Goal: Task Accomplishment & Management: Manage account settings

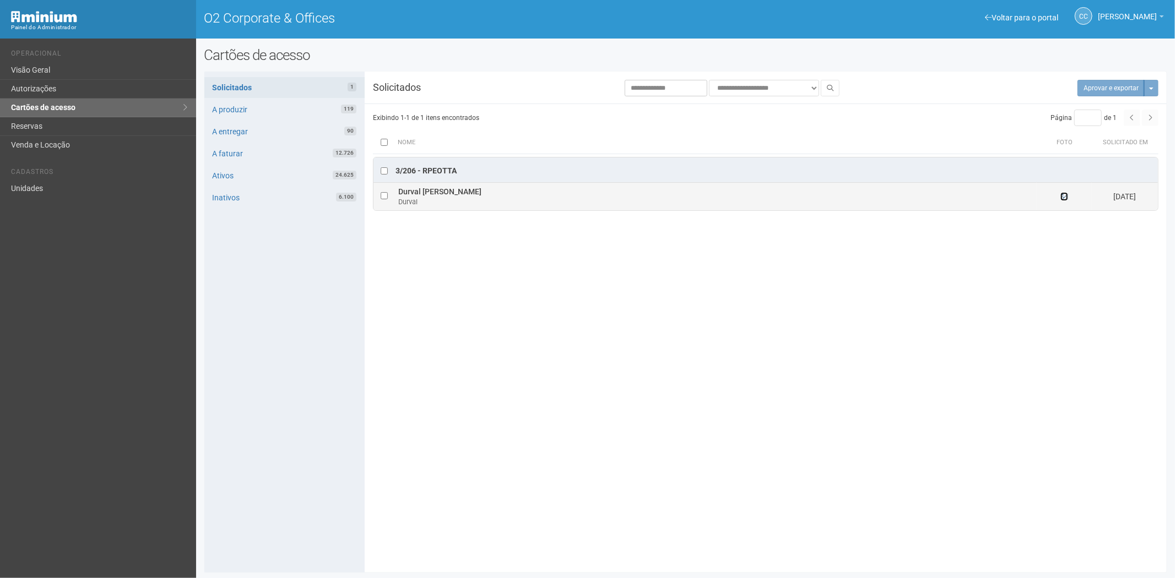
click at [1057, 196] on icon at bounding box center [1065, 197] width 8 height 8
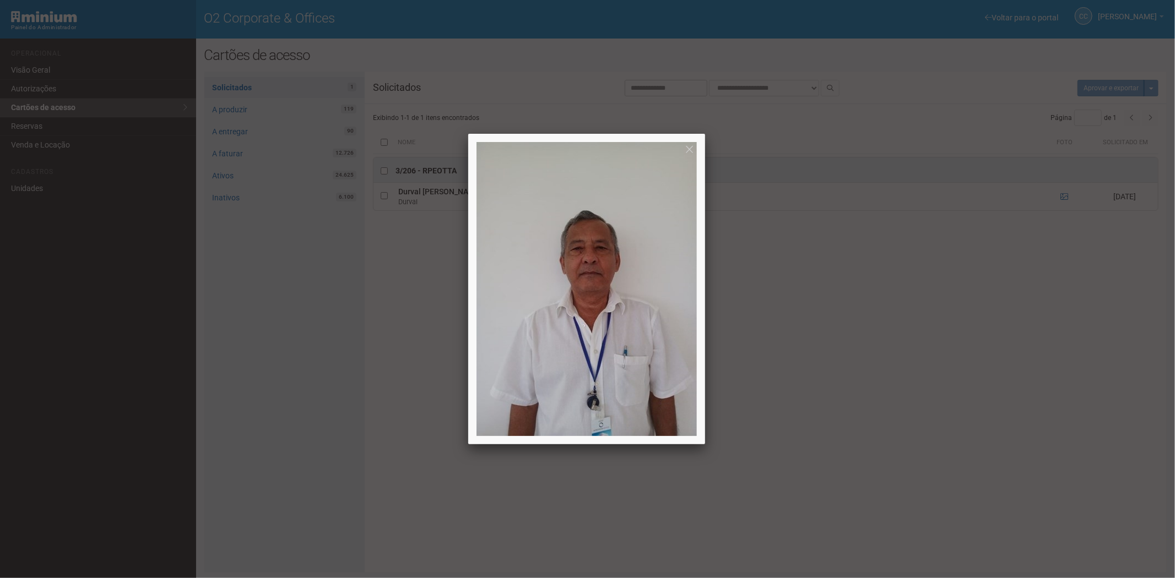
drag, startPoint x: 937, startPoint y: 416, endPoint x: 295, endPoint y: 195, distance: 678.8
click at [937, 415] on div at bounding box center [587, 289] width 1175 height 578
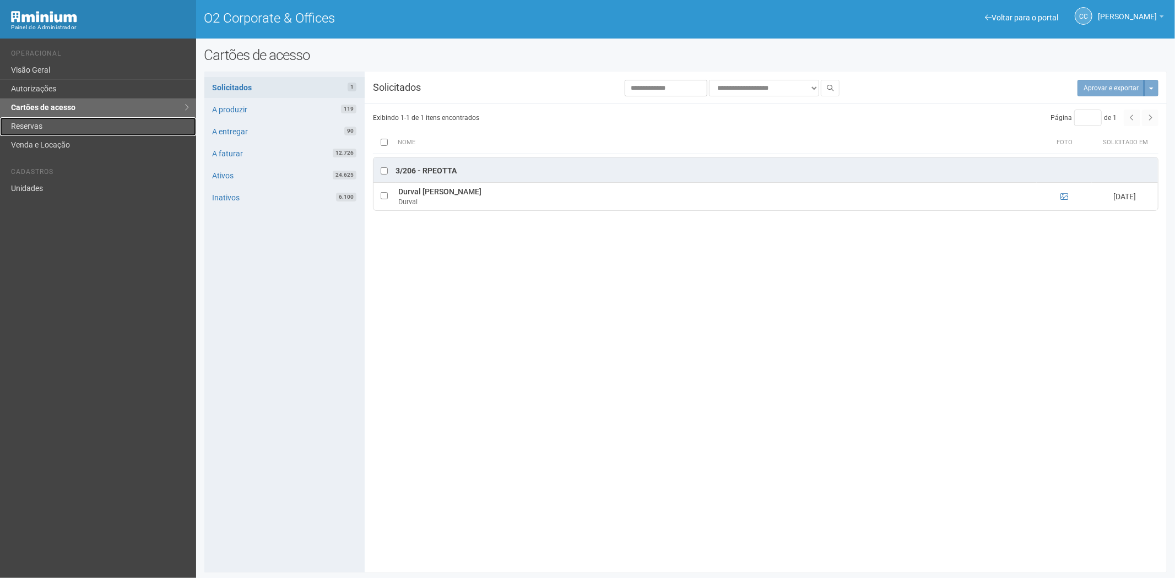
click at [76, 125] on link "Reservas" at bounding box center [98, 126] width 196 height 19
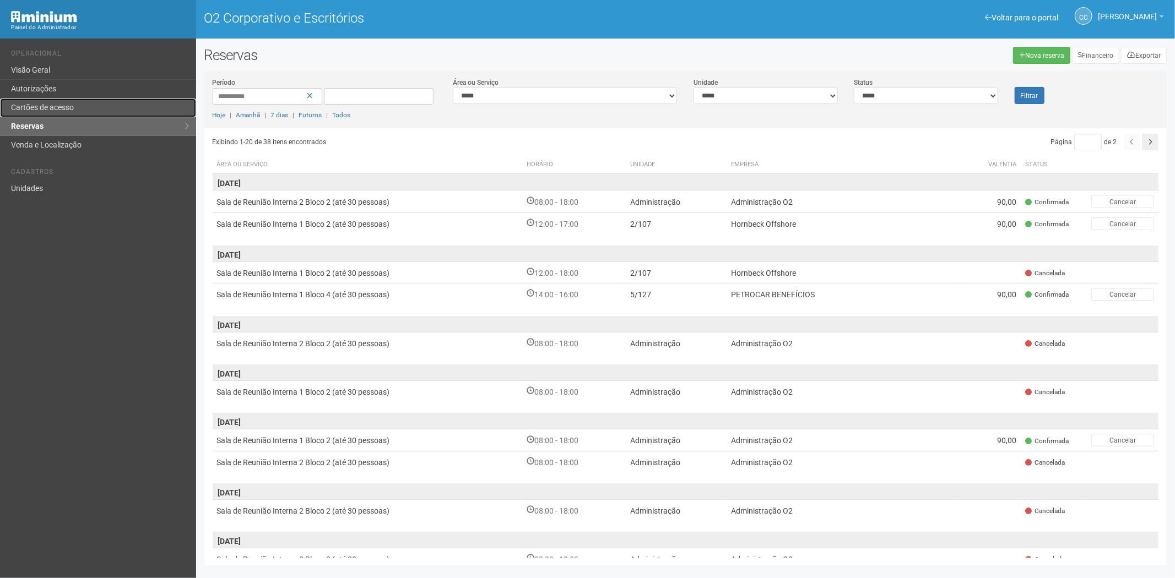
click at [83, 100] on link "Cartões de acesso" at bounding box center [98, 108] width 196 height 19
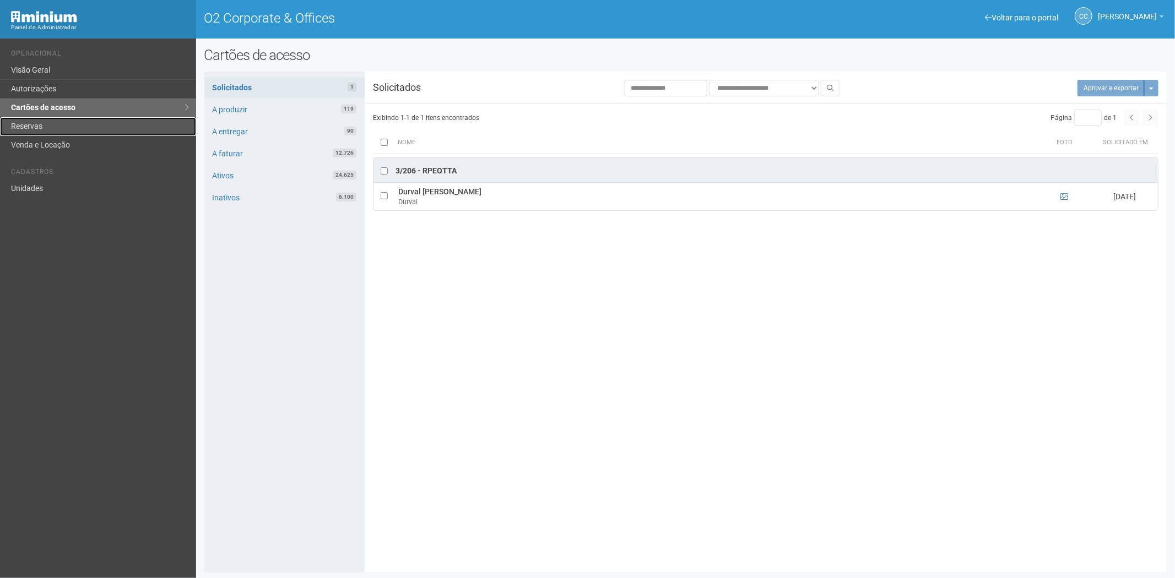
click at [30, 123] on link "Reservas" at bounding box center [98, 126] width 196 height 19
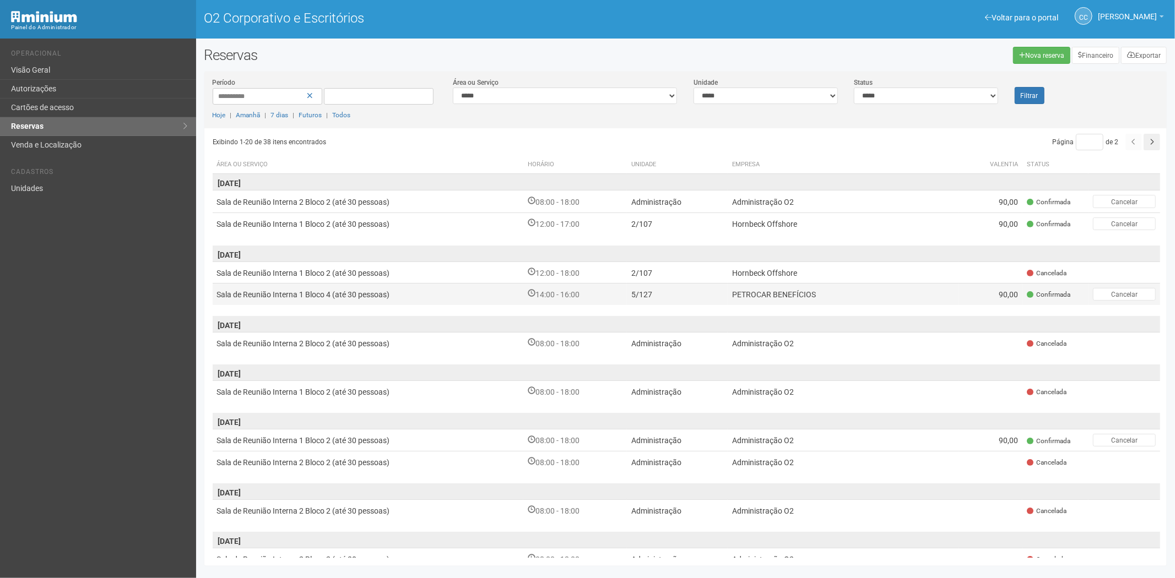
click at [713, 294] on td "5/127" at bounding box center [677, 294] width 101 height 22
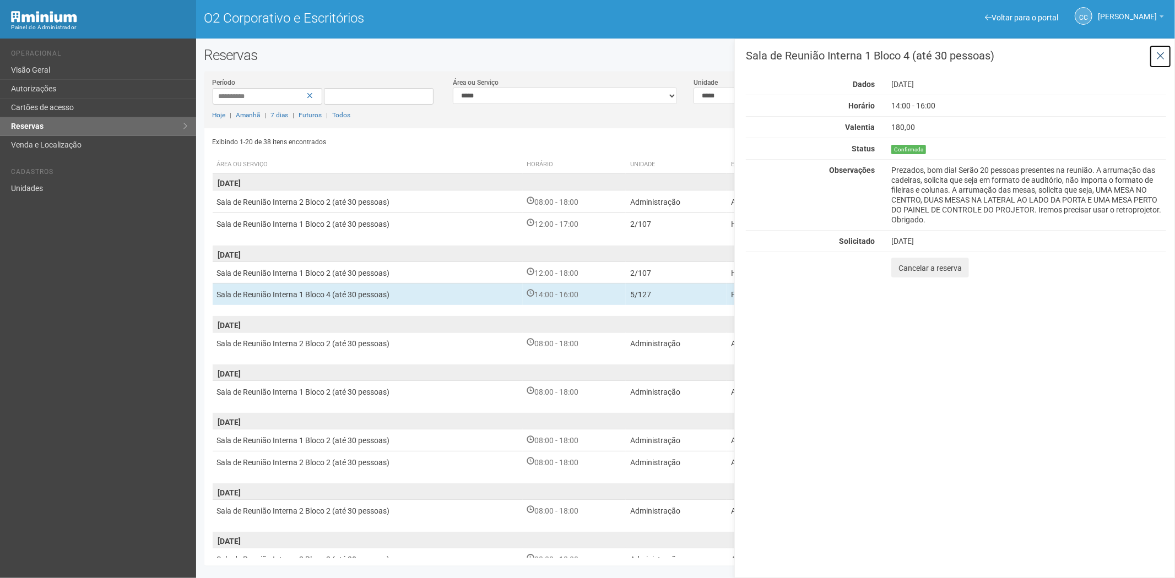
click at [1165, 53] on button at bounding box center [1160, 57] width 23 height 24
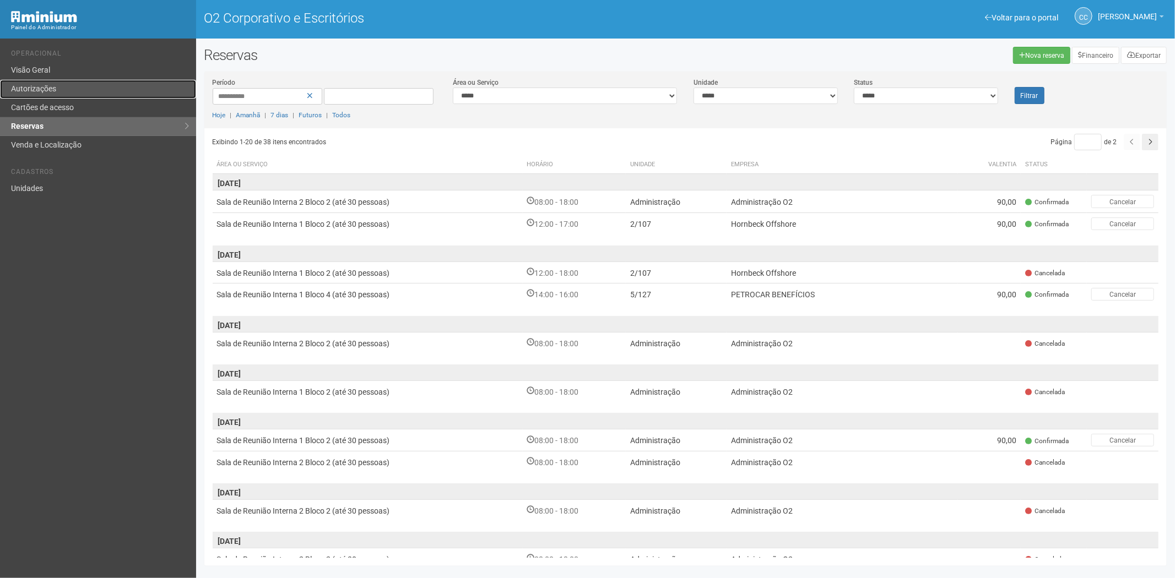
click at [91, 98] on link "Autorizações" at bounding box center [98, 89] width 196 height 19
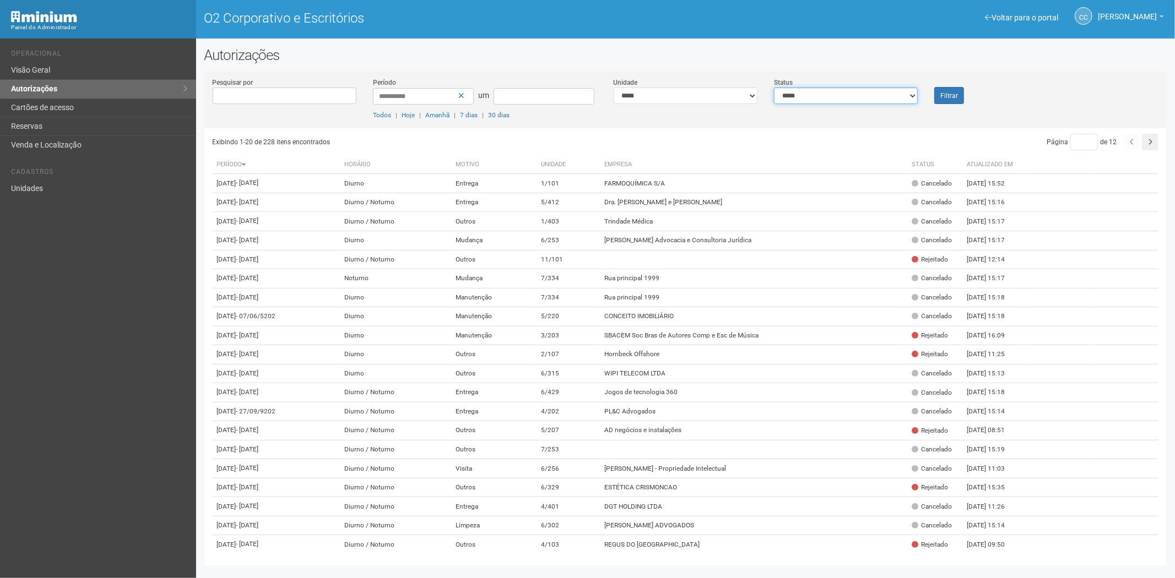
click at [874, 95] on select "**********" at bounding box center [846, 96] width 144 height 17
select select "*"
click at [774, 88] on select "**********" at bounding box center [846, 96] width 144 height 17
click at [948, 94] on font "Filtrar" at bounding box center [949, 96] width 18 height 8
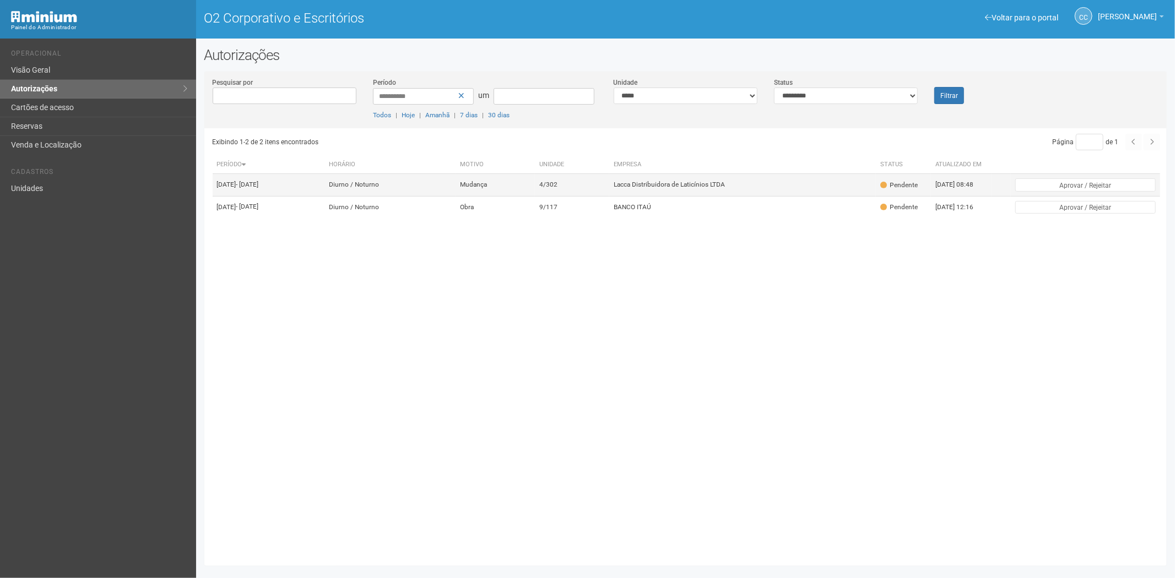
click at [581, 183] on td "4/302" at bounding box center [572, 185] width 74 height 22
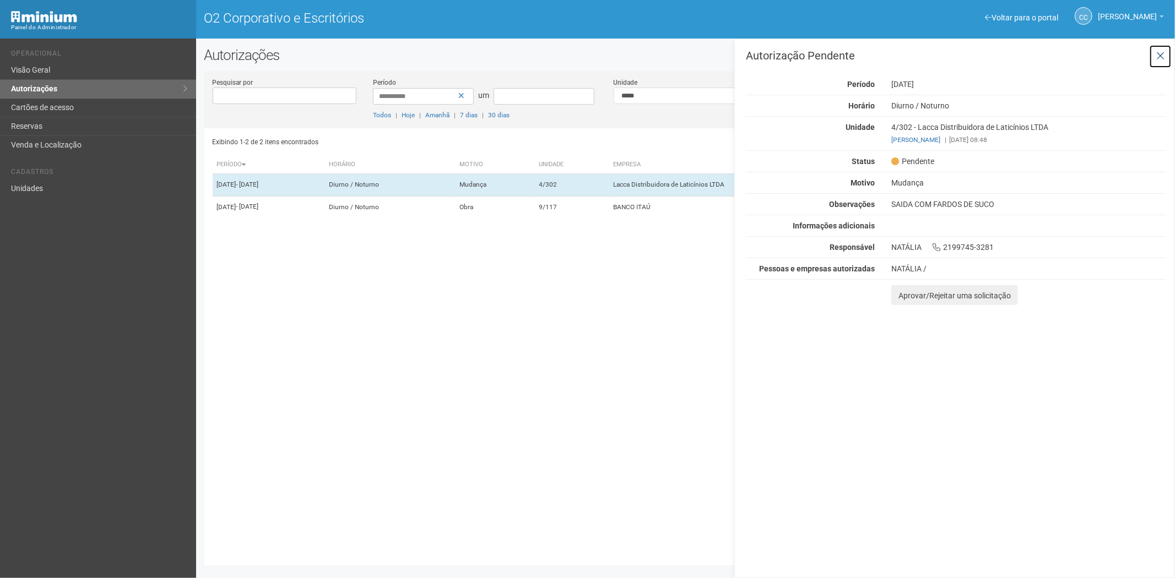
click at [1161, 53] on icon at bounding box center [1160, 56] width 8 height 11
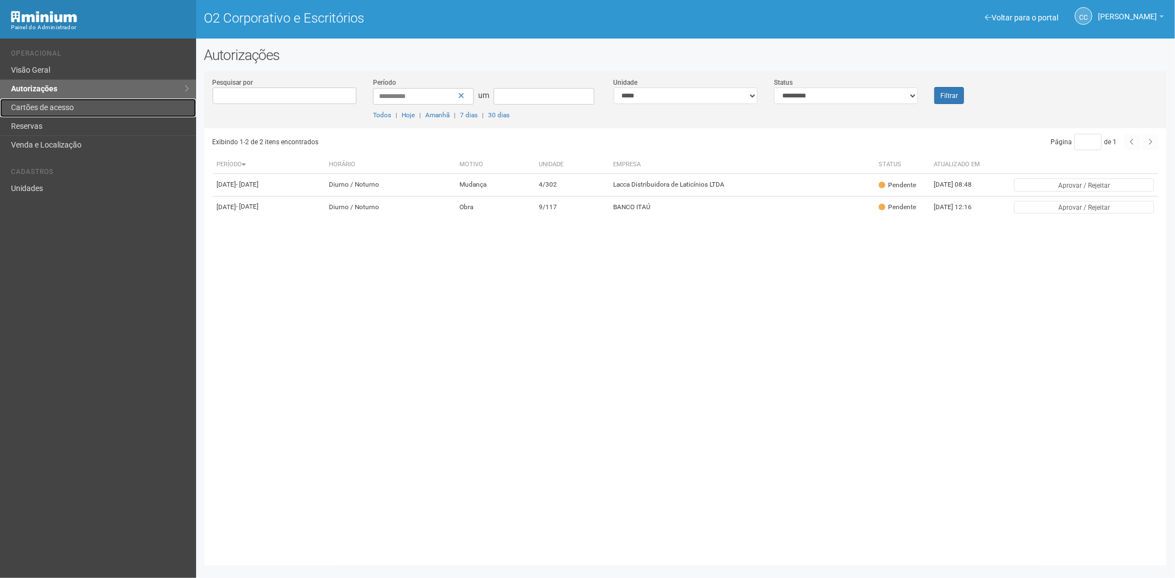
click at [77, 109] on link "Cartões de acesso" at bounding box center [98, 108] width 196 height 19
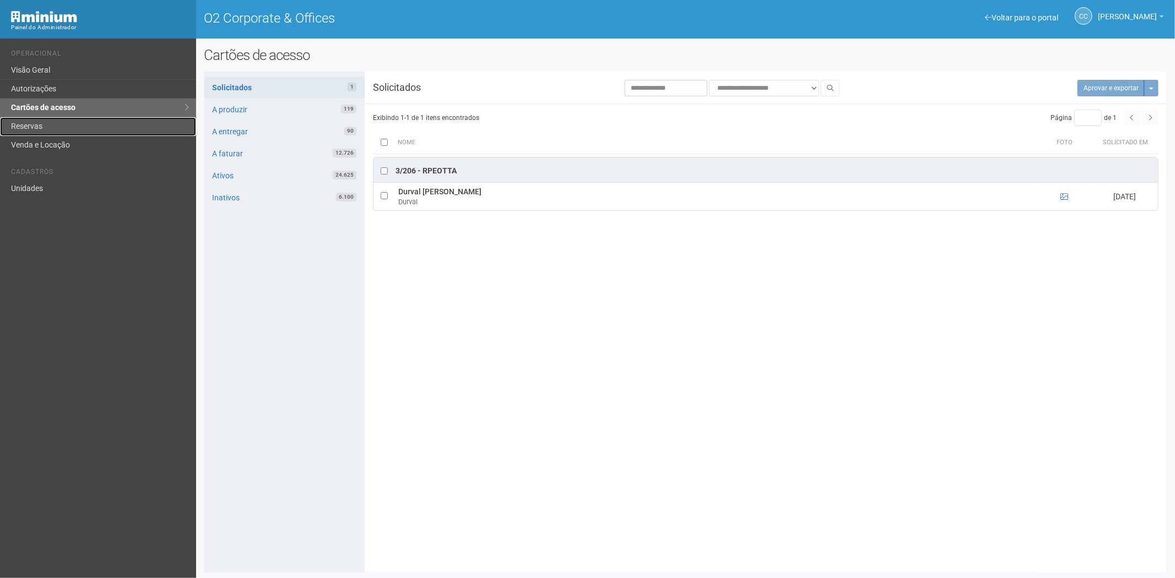
click at [86, 128] on link "Reservas" at bounding box center [98, 126] width 196 height 19
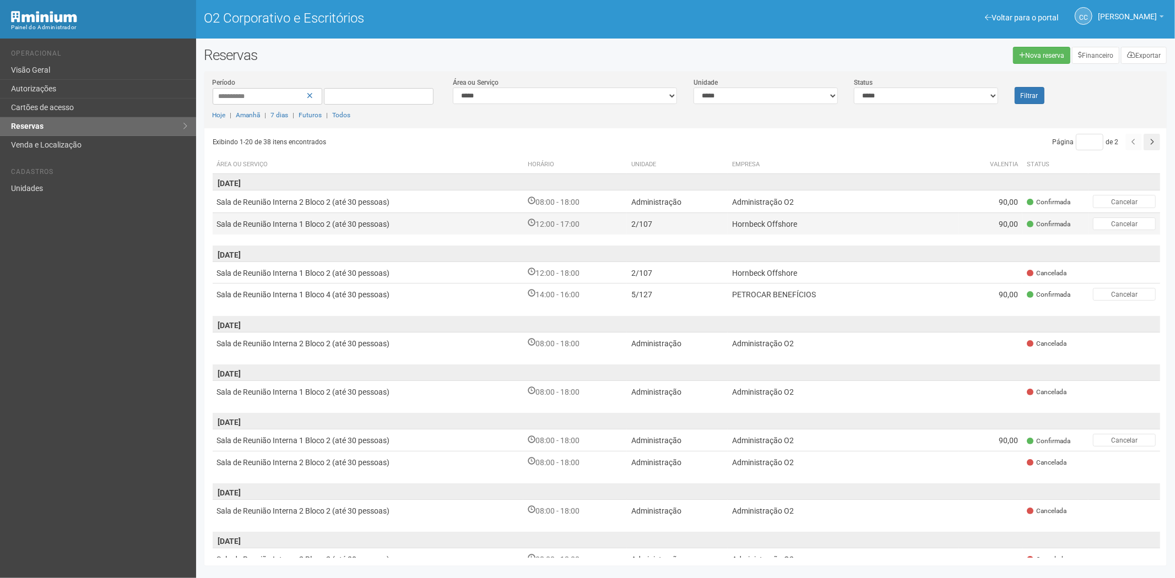
click at [708, 218] on td "2/107" at bounding box center [677, 224] width 101 height 22
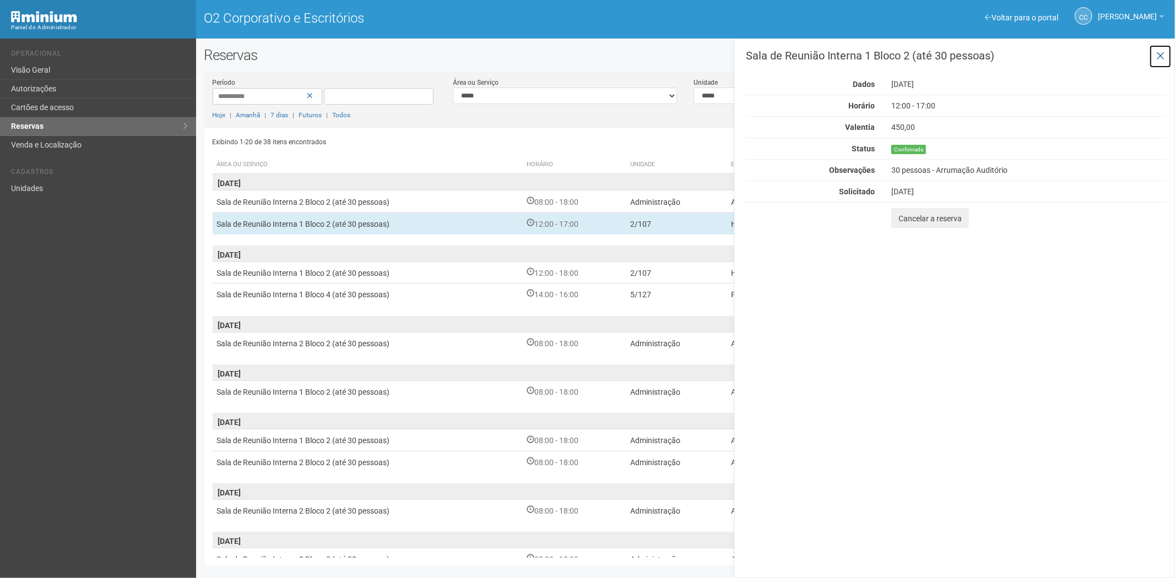
click at [1160, 58] on icon at bounding box center [1160, 56] width 8 height 11
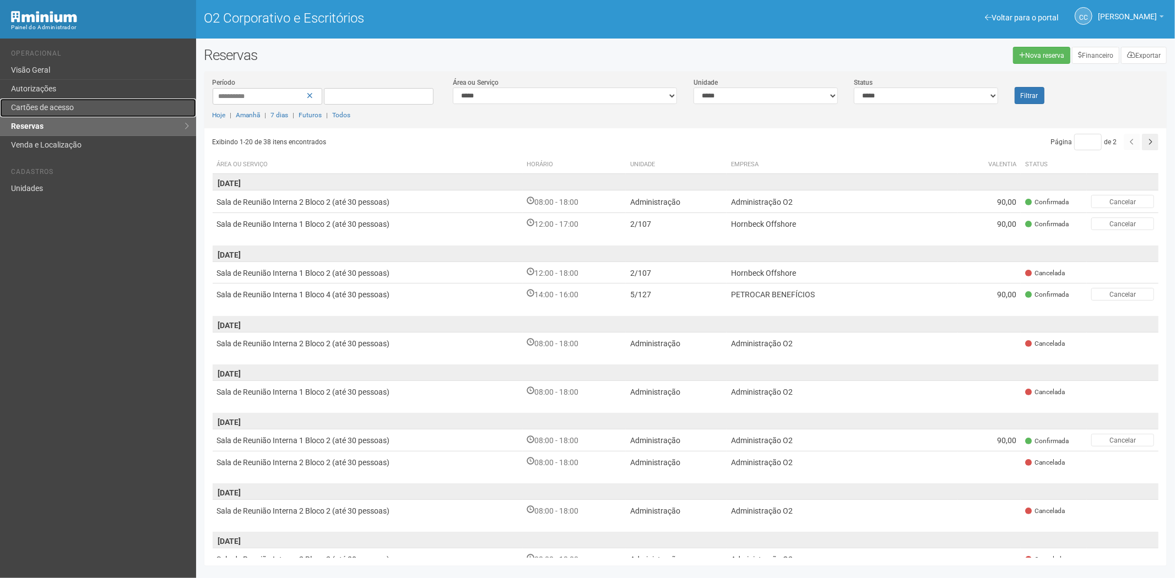
click at [76, 102] on link "Cartões de acesso" at bounding box center [98, 108] width 196 height 19
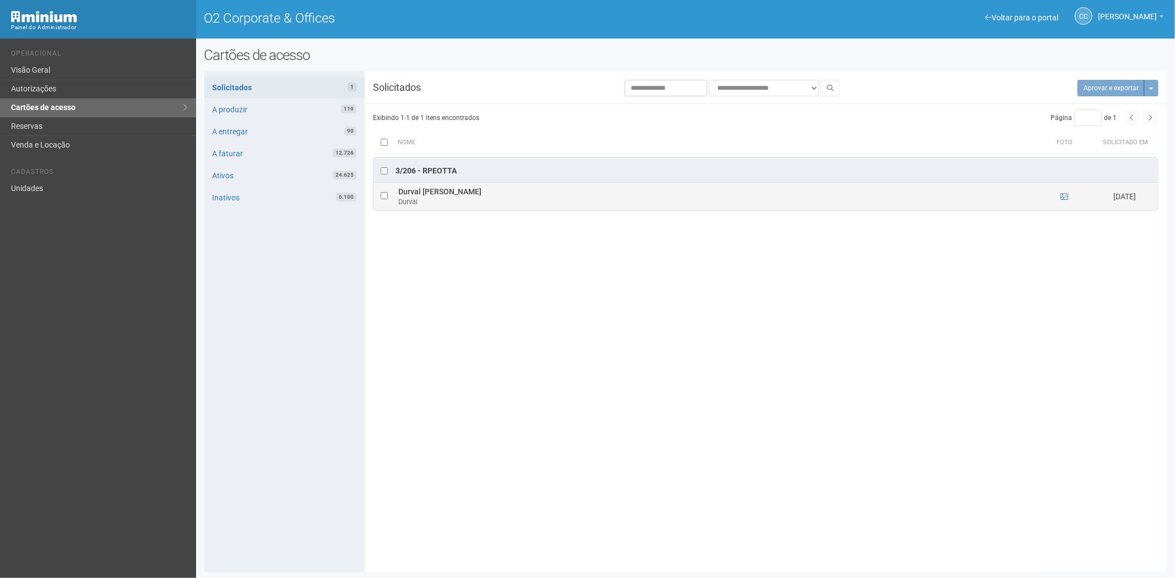
click at [1069, 197] on td at bounding box center [1064, 197] width 55 height 28
click at [1068, 197] on icon at bounding box center [1065, 197] width 8 height 8
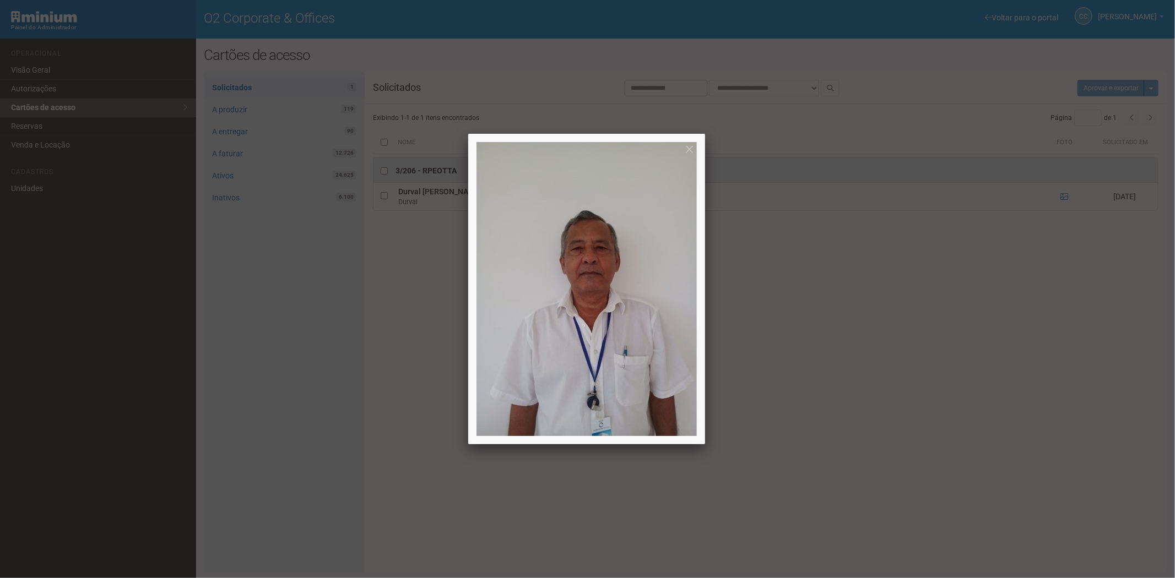
click at [949, 376] on div at bounding box center [587, 289] width 1175 height 578
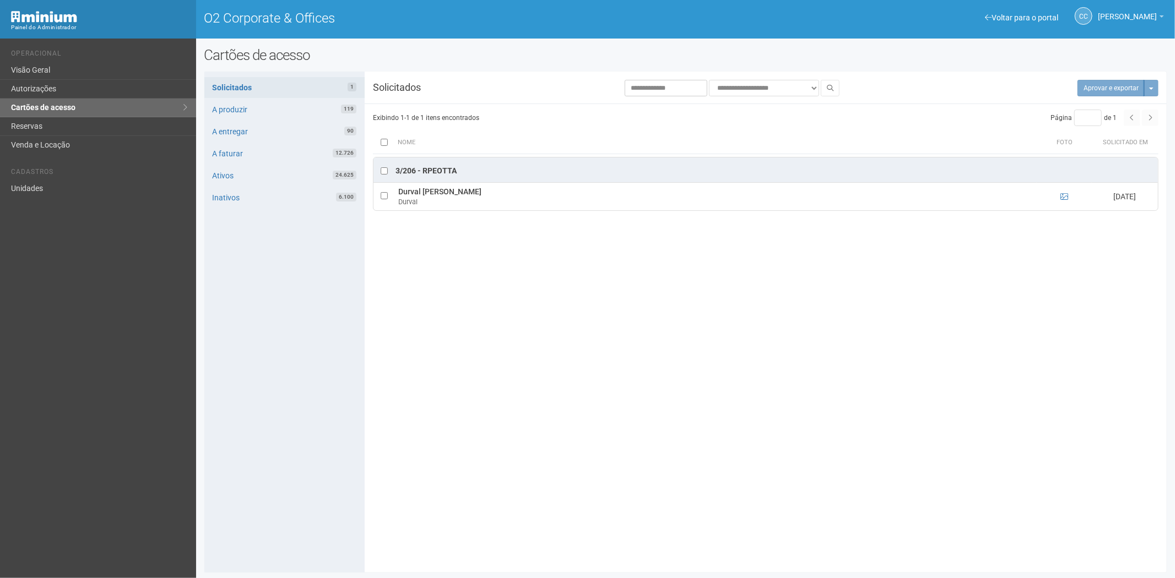
click at [427, 390] on div "**********" at bounding box center [685, 322] width 963 height 485
click at [84, 94] on link "Autorizações" at bounding box center [98, 89] width 196 height 19
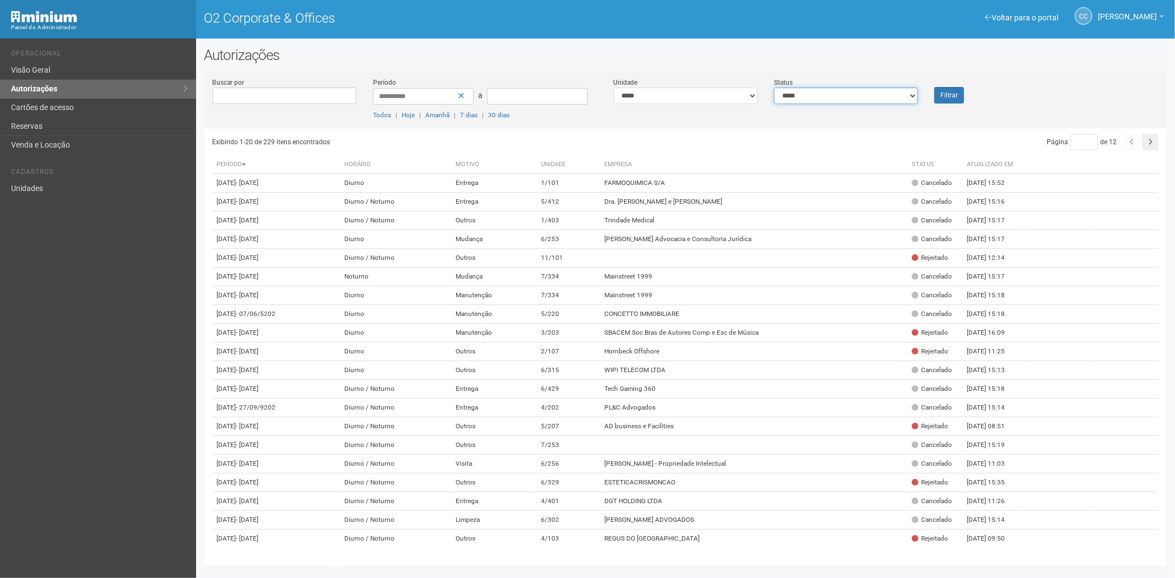
click at [880, 99] on select "**********" at bounding box center [846, 96] width 144 height 17
select select "*"
click at [774, 88] on select "**********" at bounding box center [846, 96] width 144 height 17
click at [954, 95] on font "Filtrar" at bounding box center [949, 96] width 18 height 8
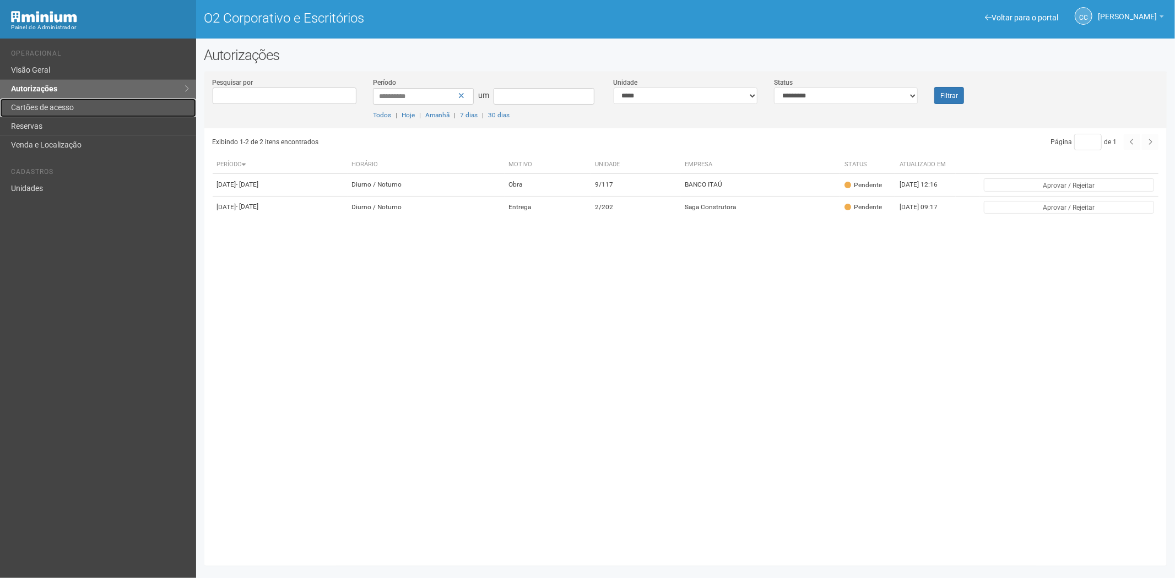
click at [84, 111] on link "Cartões de acesso" at bounding box center [98, 108] width 196 height 19
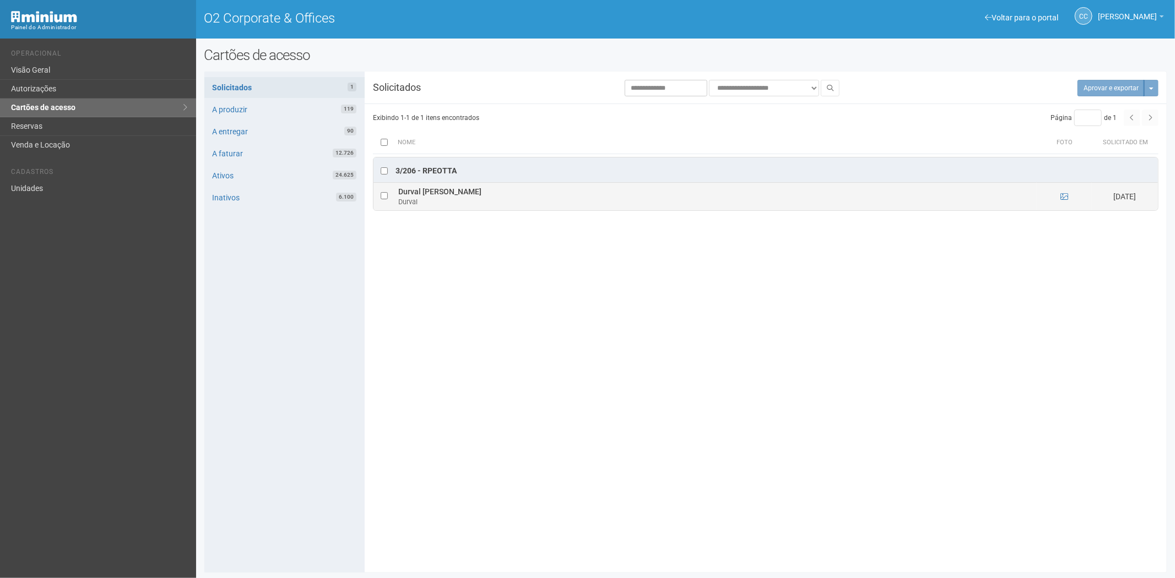
click at [380, 196] on td at bounding box center [385, 197] width 22 height 28
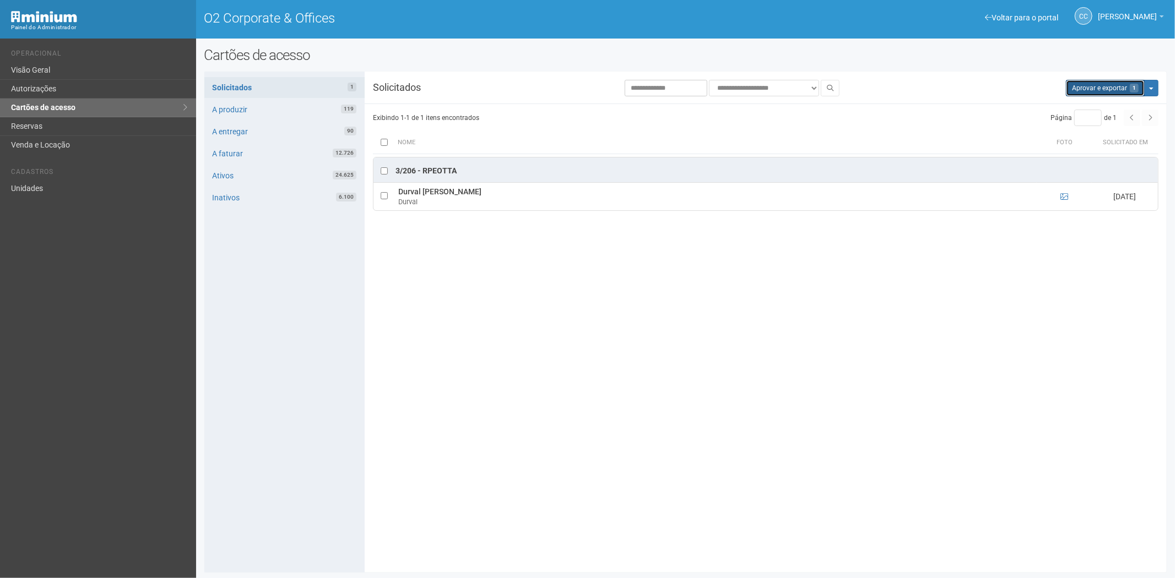
click at [1113, 89] on button "Aprovar e exportar 1" at bounding box center [1105, 88] width 79 height 17
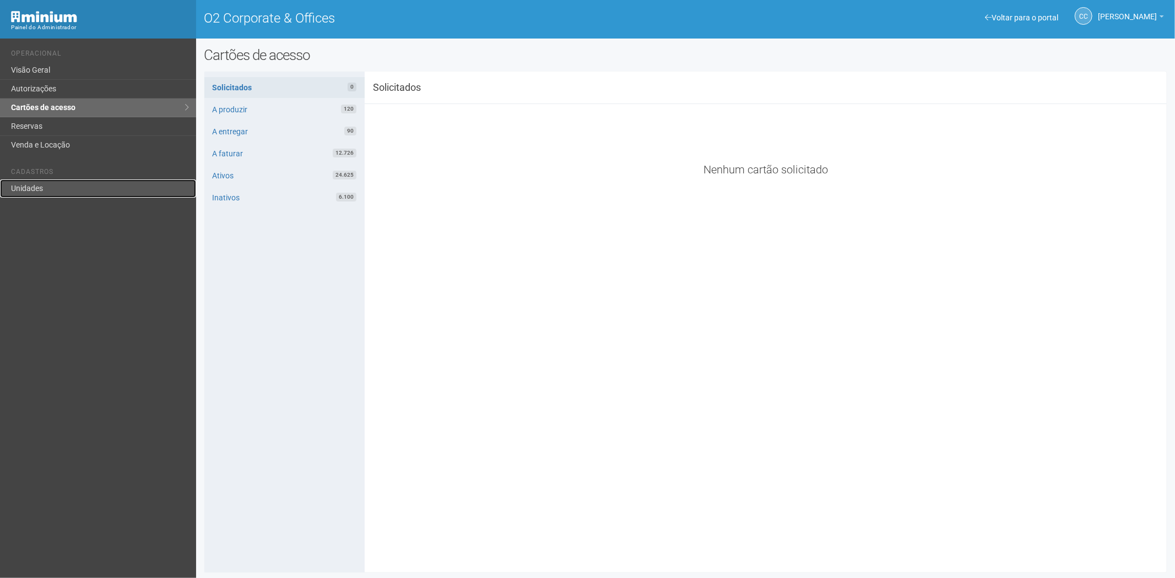
drag, startPoint x: 41, startPoint y: 179, endPoint x: 192, endPoint y: 181, distance: 150.4
click at [41, 180] on link "Unidades" at bounding box center [98, 189] width 196 height 18
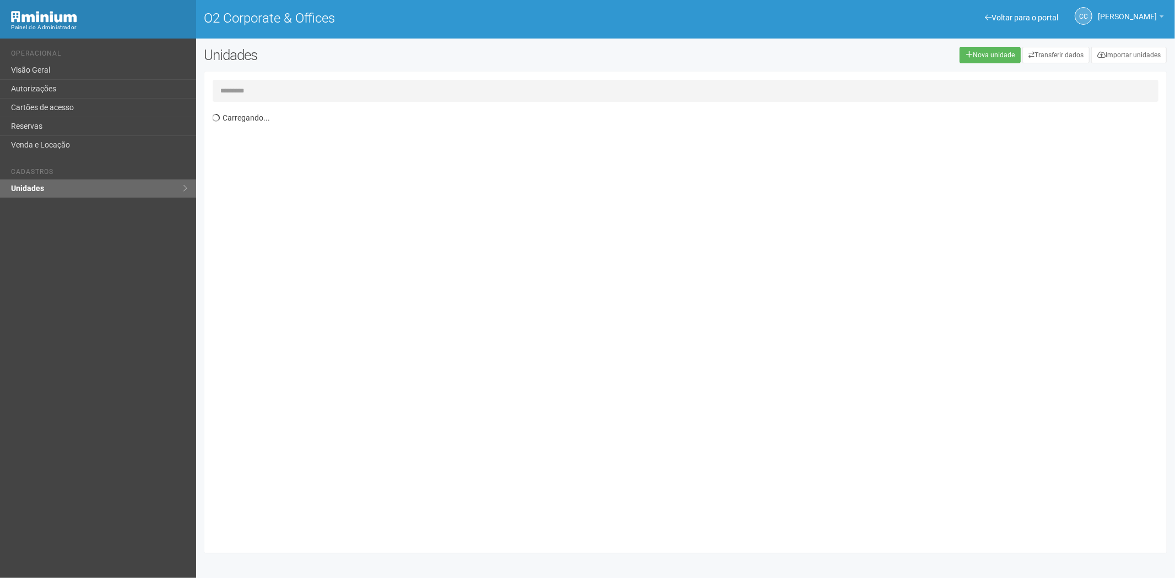
drag, startPoint x: 266, startPoint y: 75, endPoint x: 259, endPoint y: 86, distance: 12.8
click at [266, 75] on div "Carregando..." at bounding box center [685, 313] width 963 height 482
click at [257, 89] on input "text" at bounding box center [686, 91] width 946 height 22
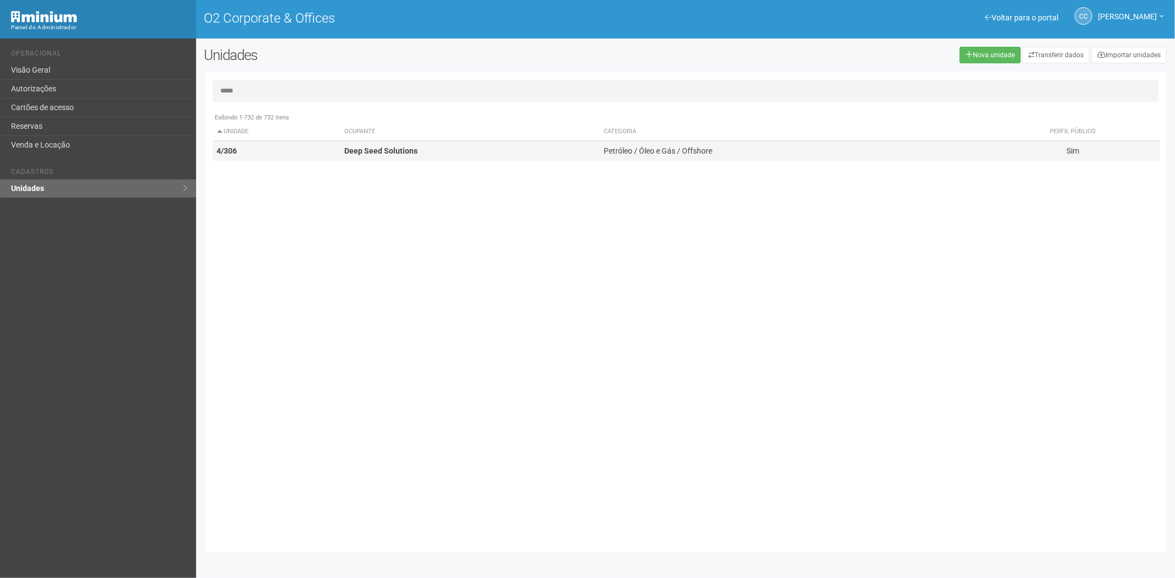
type input "*****"
click at [311, 148] on td "4/306" at bounding box center [277, 151] width 128 height 20
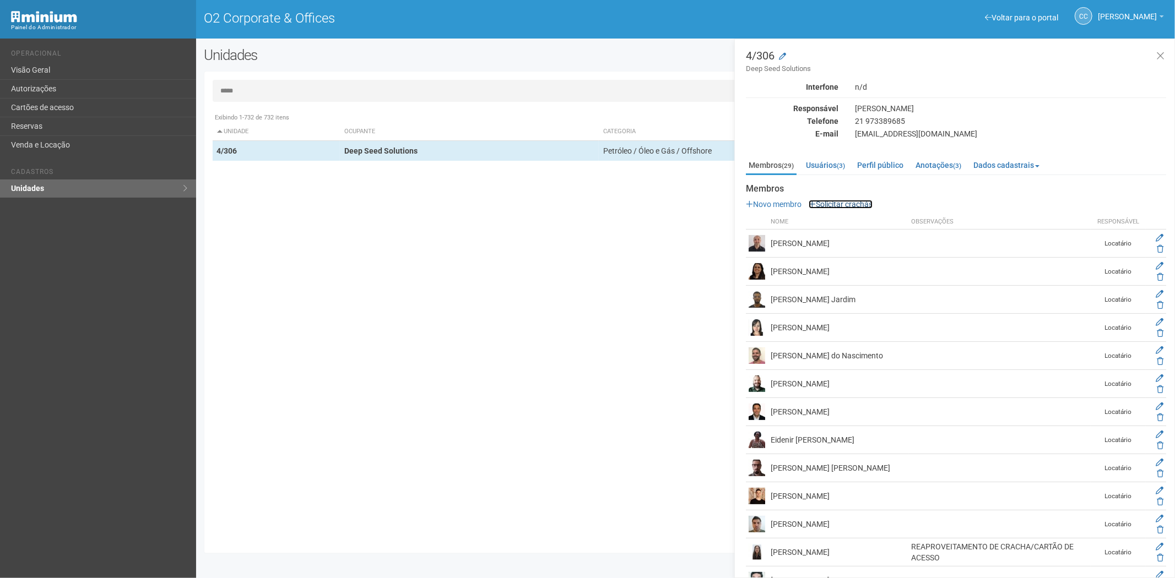
click at [842, 204] on link "Solicitar crachás" at bounding box center [841, 204] width 64 height 9
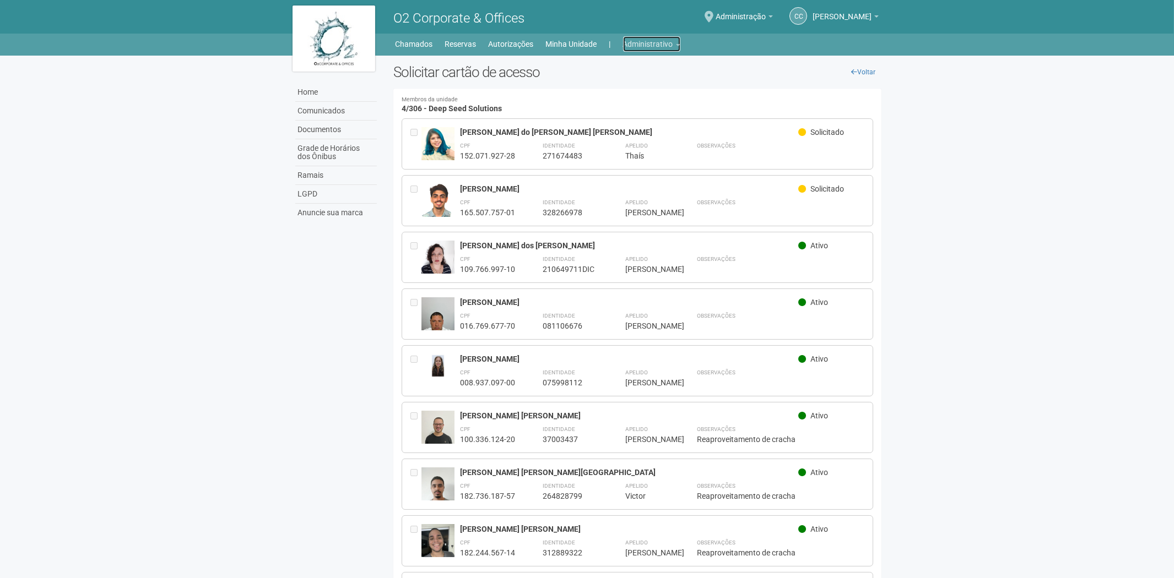
click at [664, 46] on link "Administrativo" at bounding box center [651, 43] width 57 height 15
drag, startPoint x: 612, startPoint y: 87, endPoint x: 618, endPoint y: 91, distance: 6.7
click at [612, 87] on link "Cartões de acesso" at bounding box center [636, 86] width 94 height 19
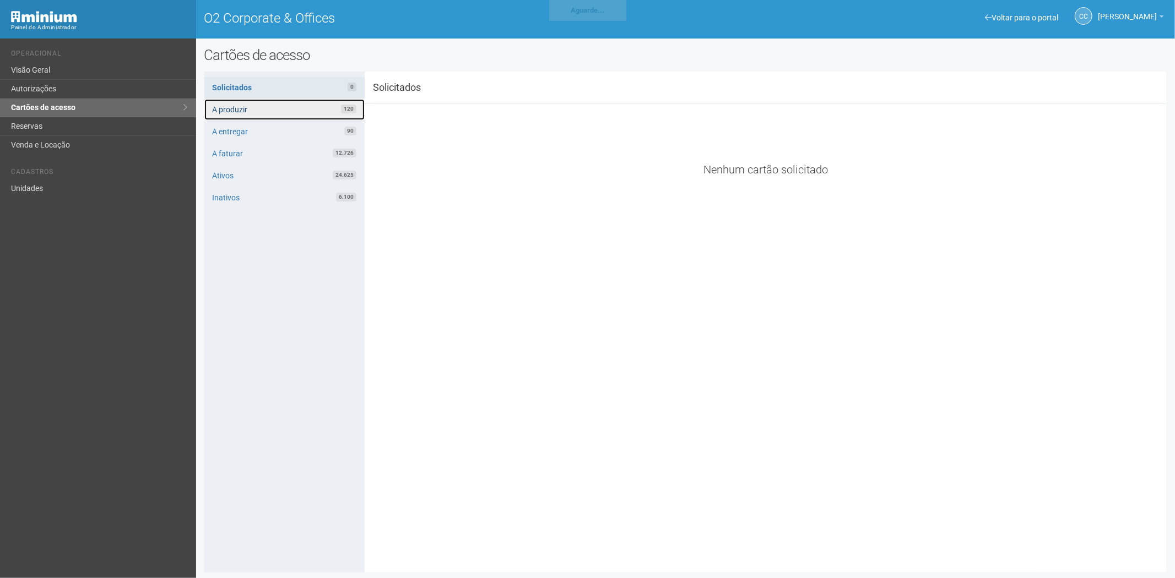
click at [313, 110] on link "A produzir 120" at bounding box center [284, 109] width 160 height 21
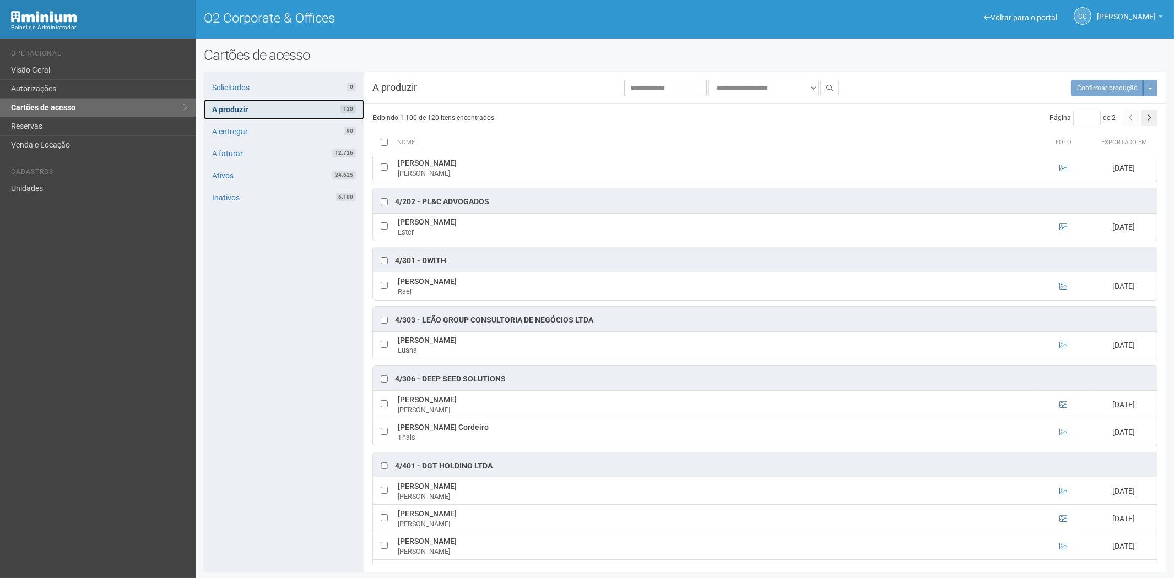
scroll to position [1, 0]
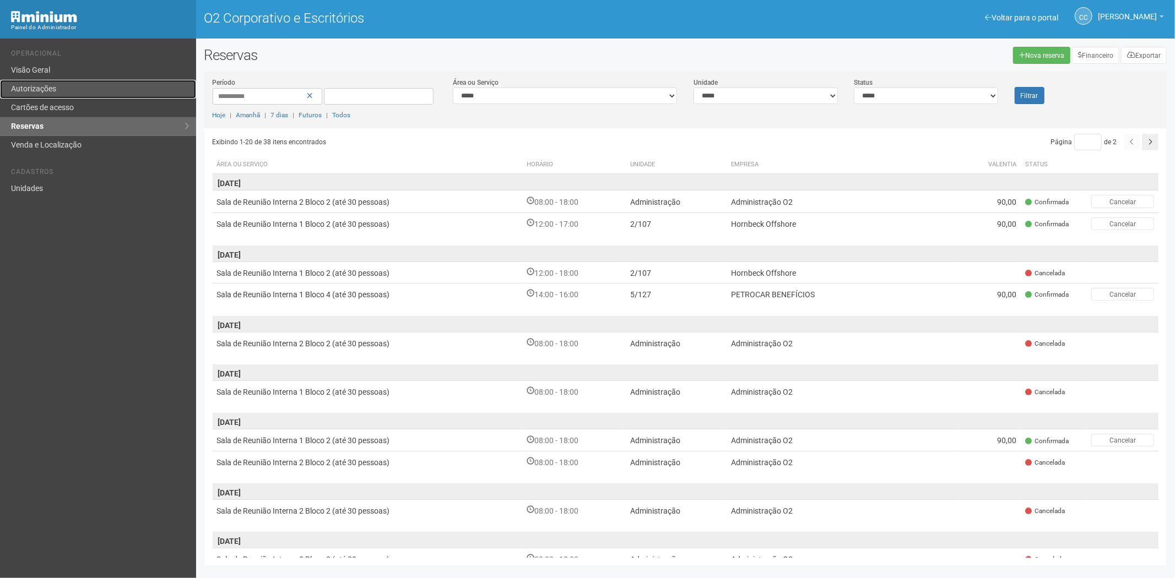
click at [75, 85] on link "Autorizações" at bounding box center [98, 89] width 196 height 19
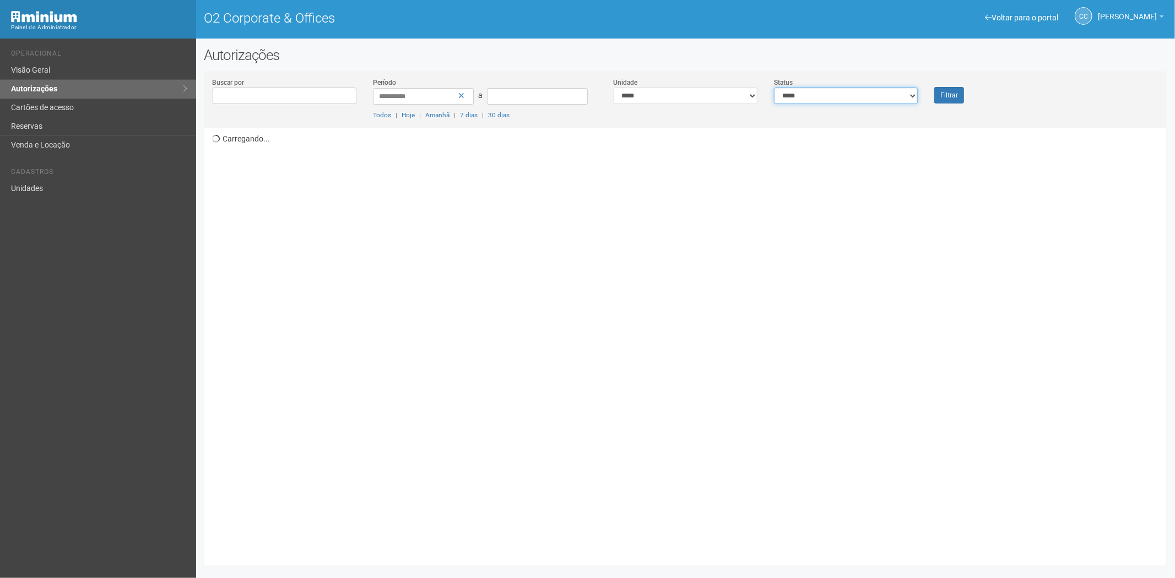
drag, startPoint x: 833, startPoint y: 95, endPoint x: 832, endPoint y: 102, distance: 6.6
click at [833, 95] on select "**********" at bounding box center [846, 96] width 144 height 17
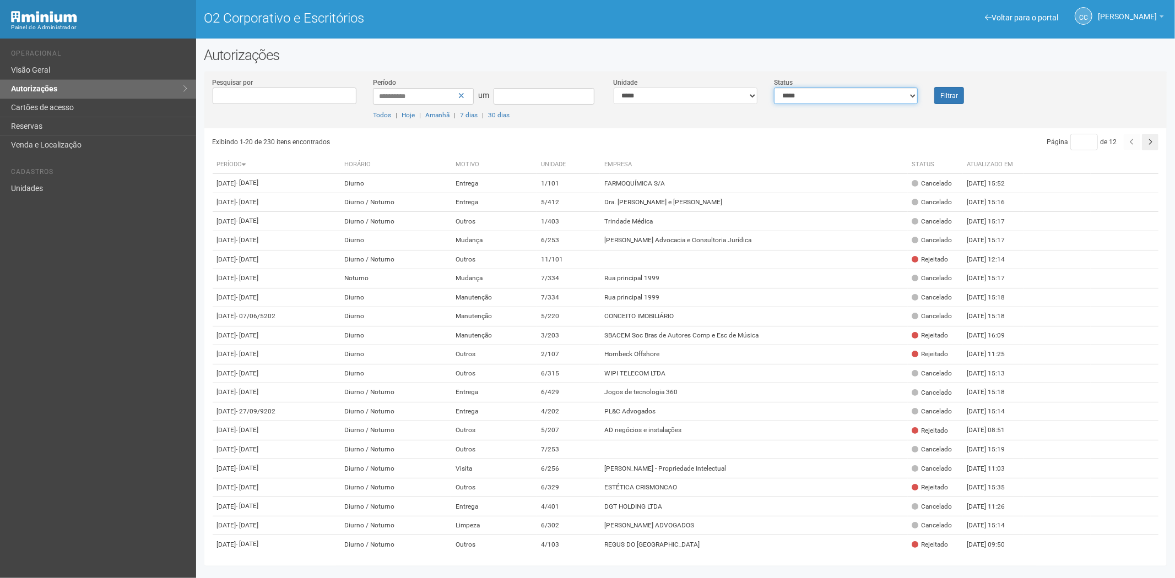
select select "*"
click at [774, 88] on select "**********" at bounding box center [846, 96] width 144 height 17
click at [955, 98] on font "Filtrar" at bounding box center [949, 96] width 18 height 8
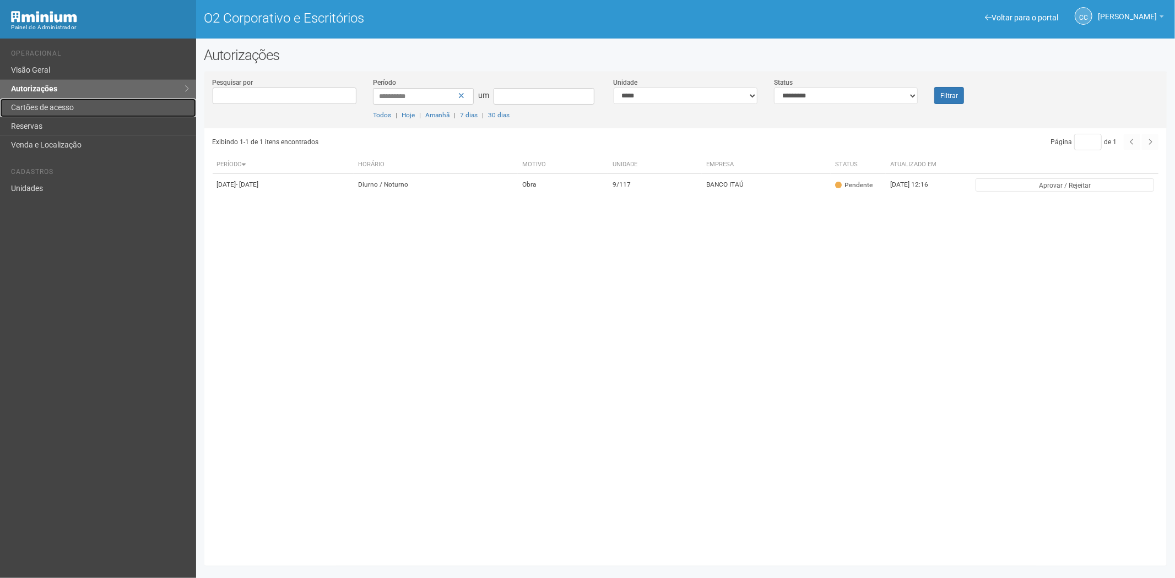
click at [64, 105] on font "Cartões de acesso" at bounding box center [42, 107] width 63 height 9
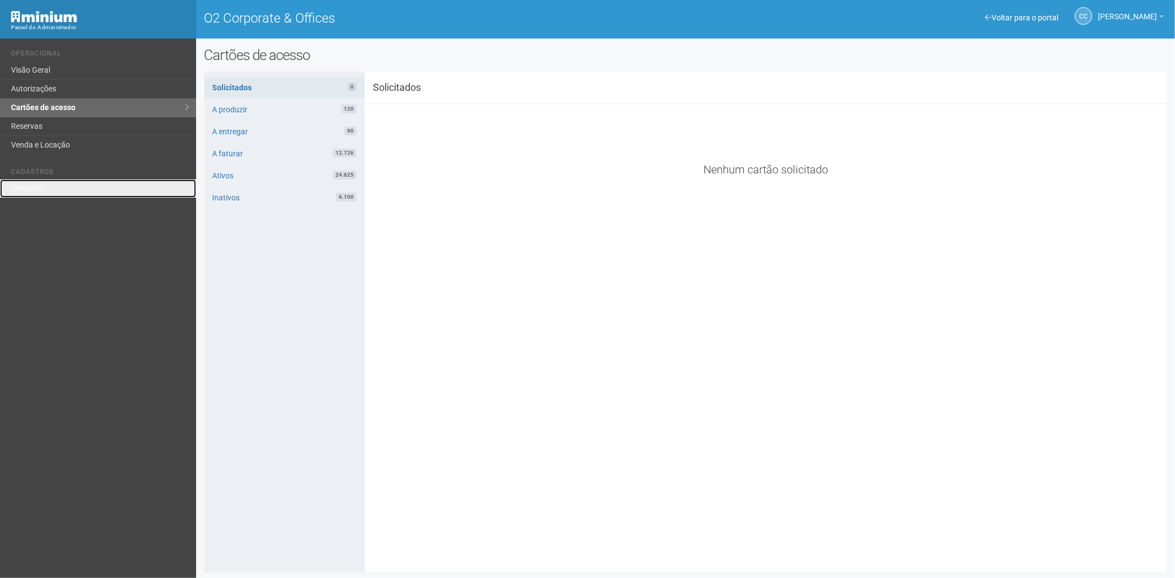
drag, startPoint x: 52, startPoint y: 191, endPoint x: 85, endPoint y: 177, distance: 35.8
click at [53, 191] on link "Unidades" at bounding box center [98, 189] width 196 height 18
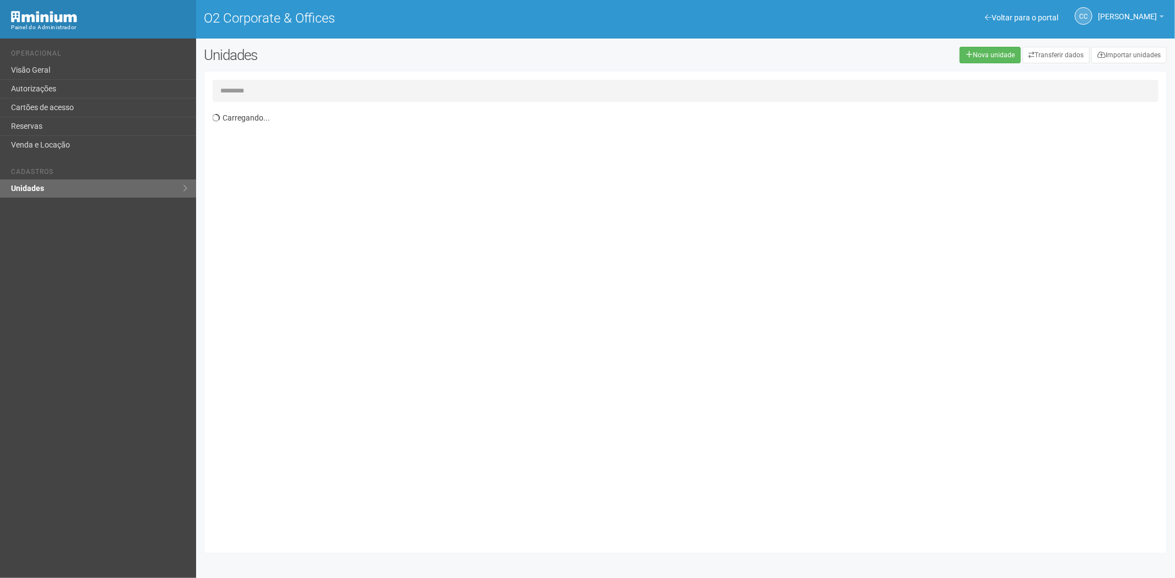
click at [300, 80] on input "text" at bounding box center [686, 91] width 946 height 22
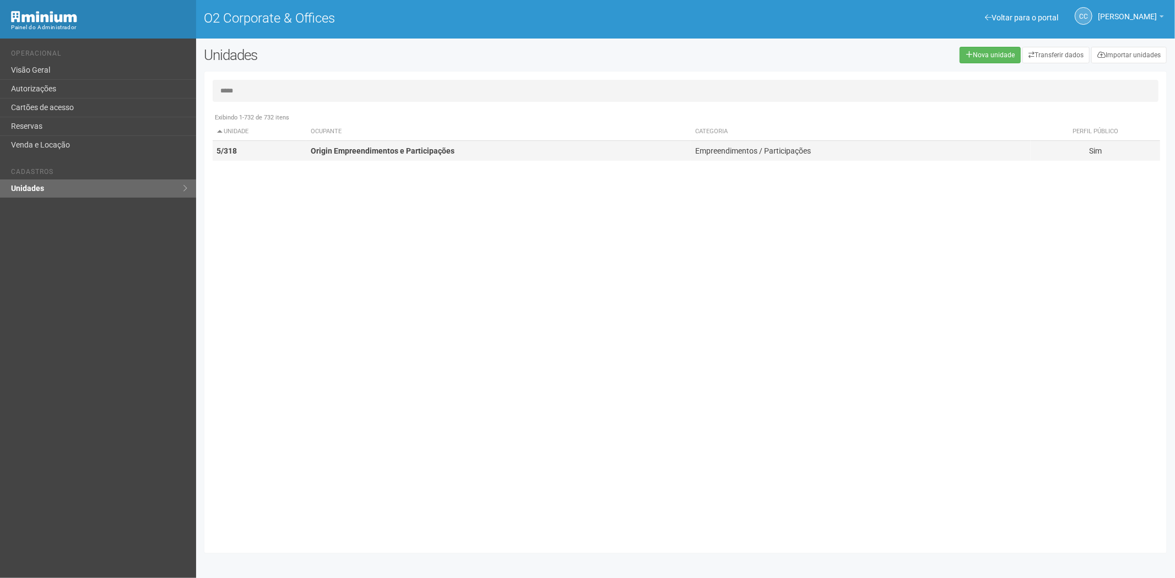
type input "*****"
click at [351, 160] on td "Origin Empreendimentos e Participações" at bounding box center [498, 151] width 385 height 20
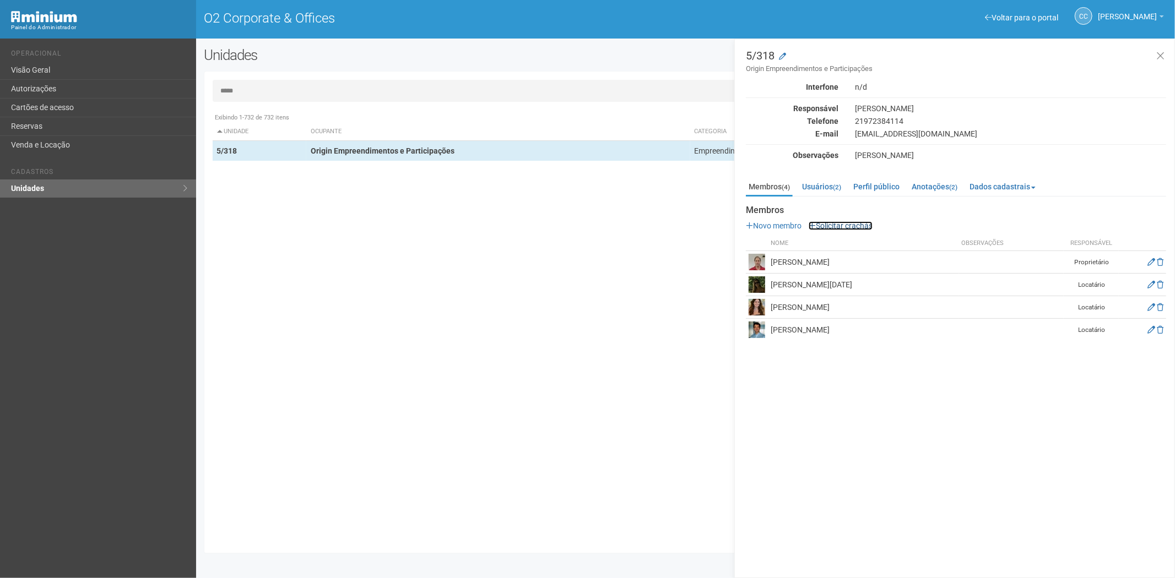
click at [842, 224] on link "Solicitar crachás" at bounding box center [841, 225] width 64 height 9
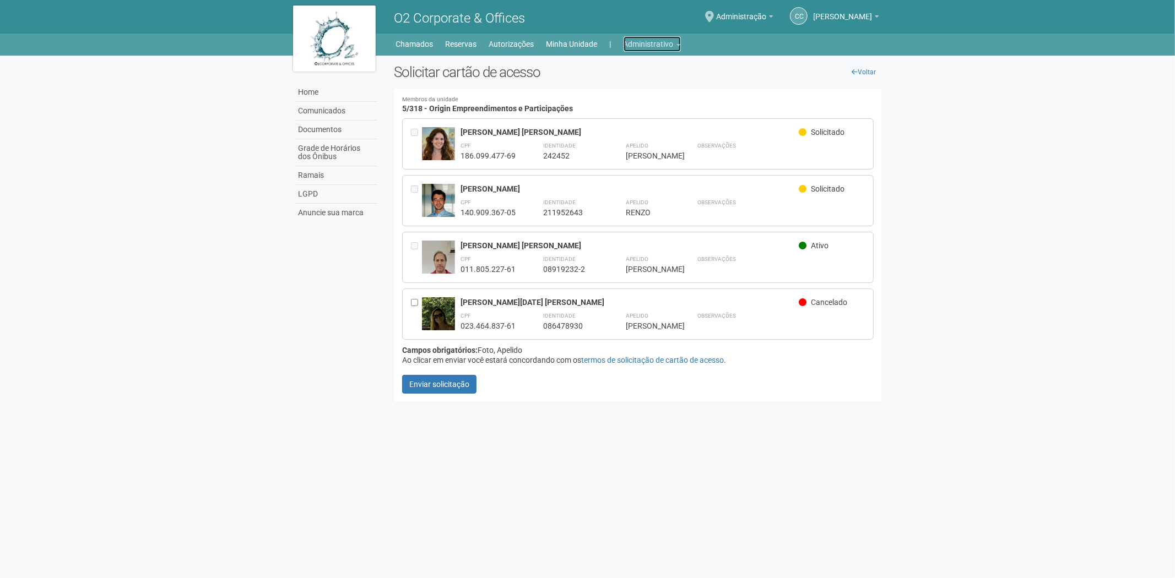
click at [653, 46] on link "Administrativo" at bounding box center [652, 43] width 57 height 15
click at [624, 81] on link "Cartões de acesso" at bounding box center [637, 86] width 94 height 19
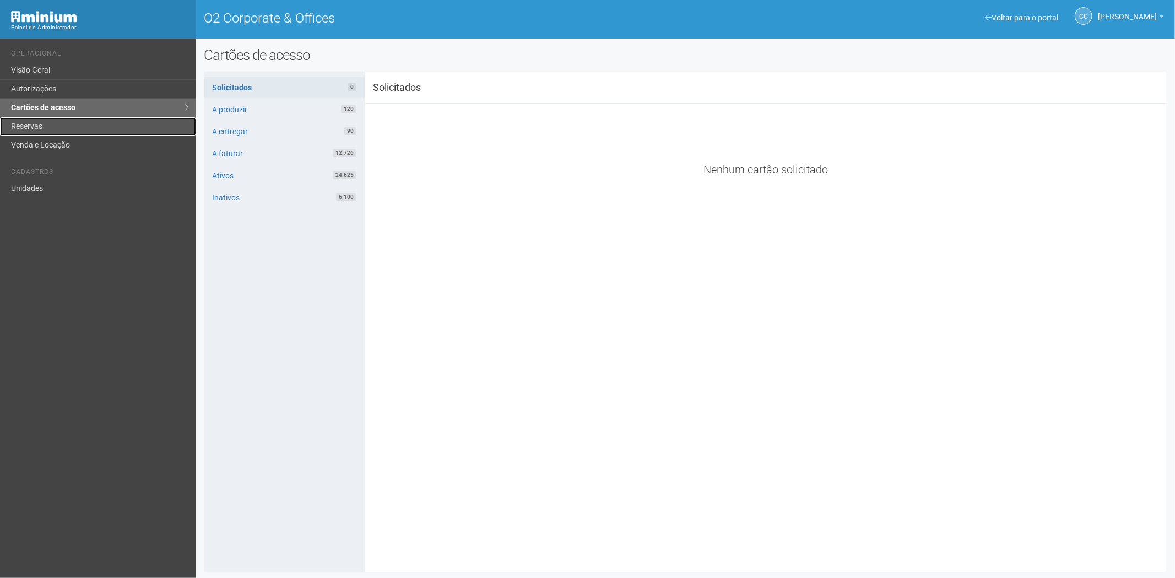
click at [74, 125] on link "Reservas" at bounding box center [98, 126] width 196 height 19
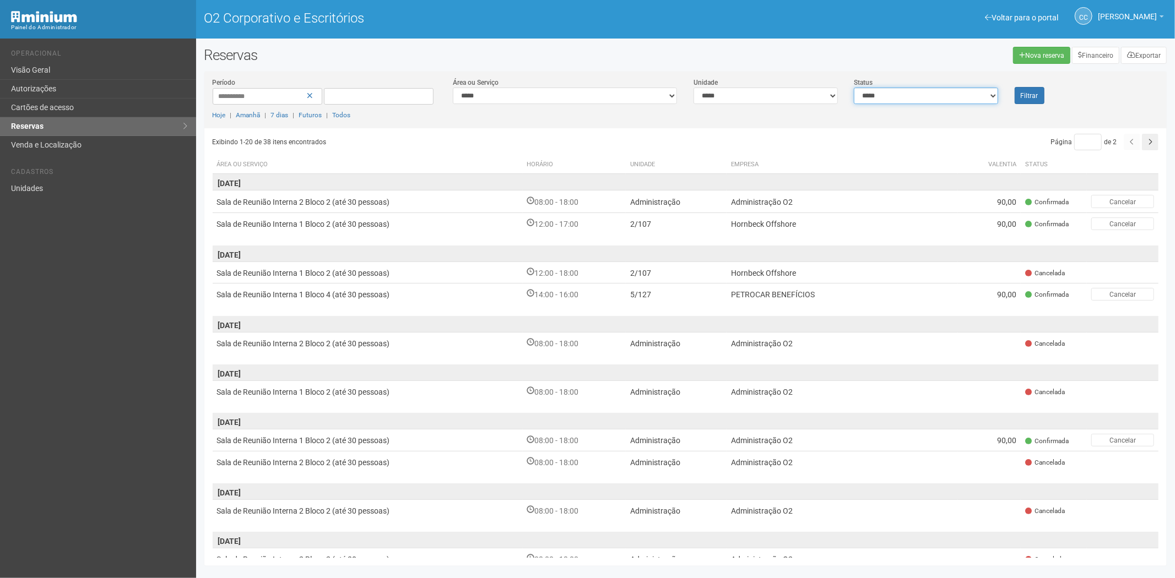
click at [958, 98] on select "**********" at bounding box center [926, 96] width 144 height 17
select select "*"
click at [854, 88] on select "**********" at bounding box center [926, 96] width 144 height 17
click at [1037, 100] on button "Filtrar" at bounding box center [1030, 95] width 30 height 17
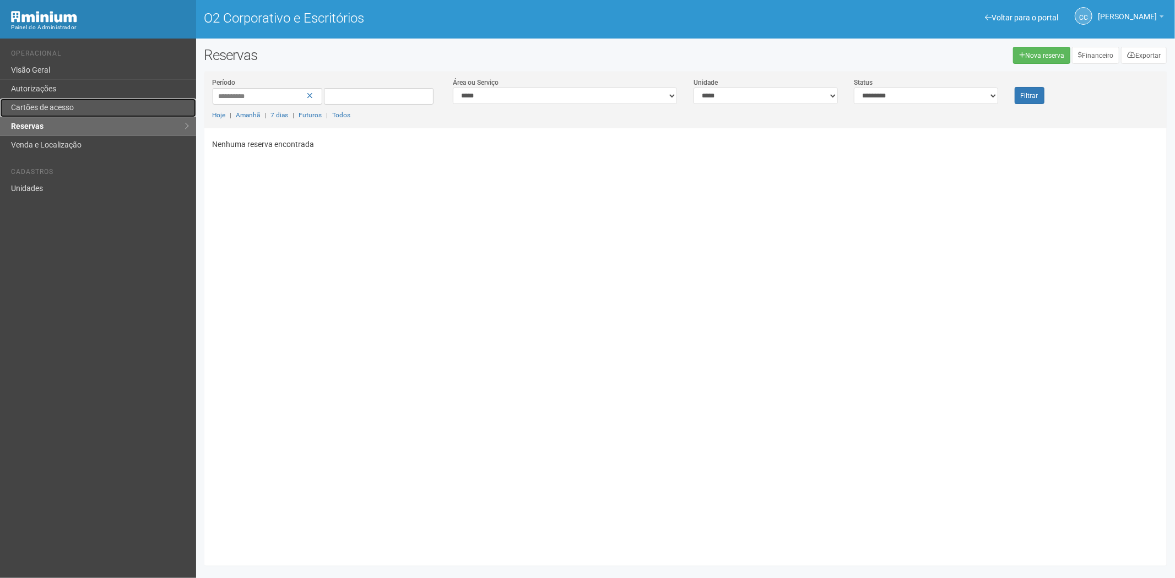
click at [68, 111] on font "Cartões de acesso" at bounding box center [42, 107] width 63 height 9
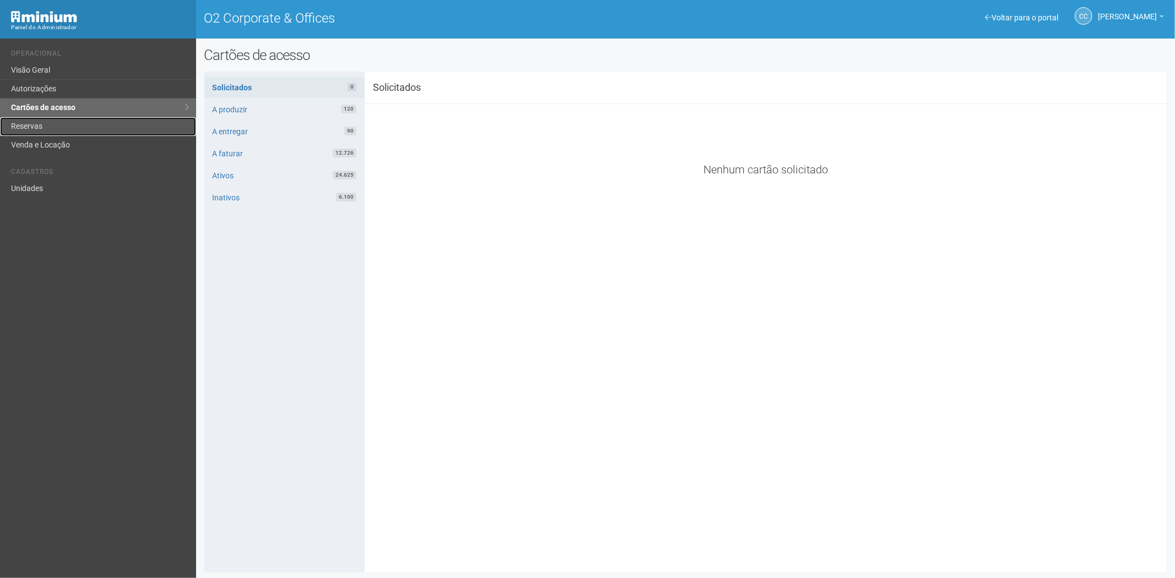
click at [32, 128] on link "Reservas" at bounding box center [98, 126] width 196 height 19
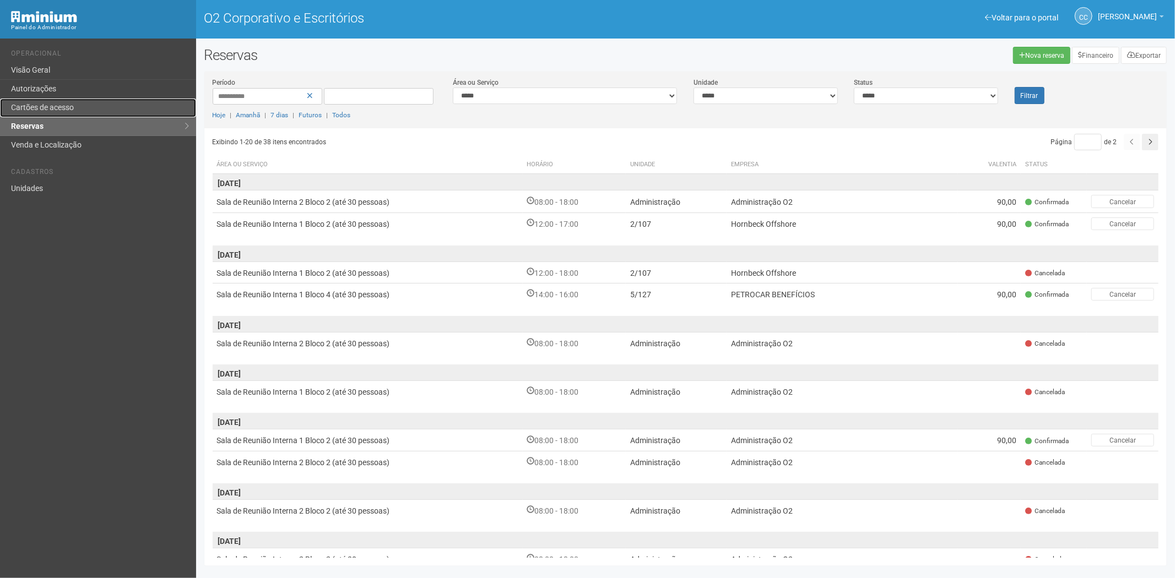
click at [56, 105] on font "Cartões de acesso" at bounding box center [42, 107] width 63 height 9
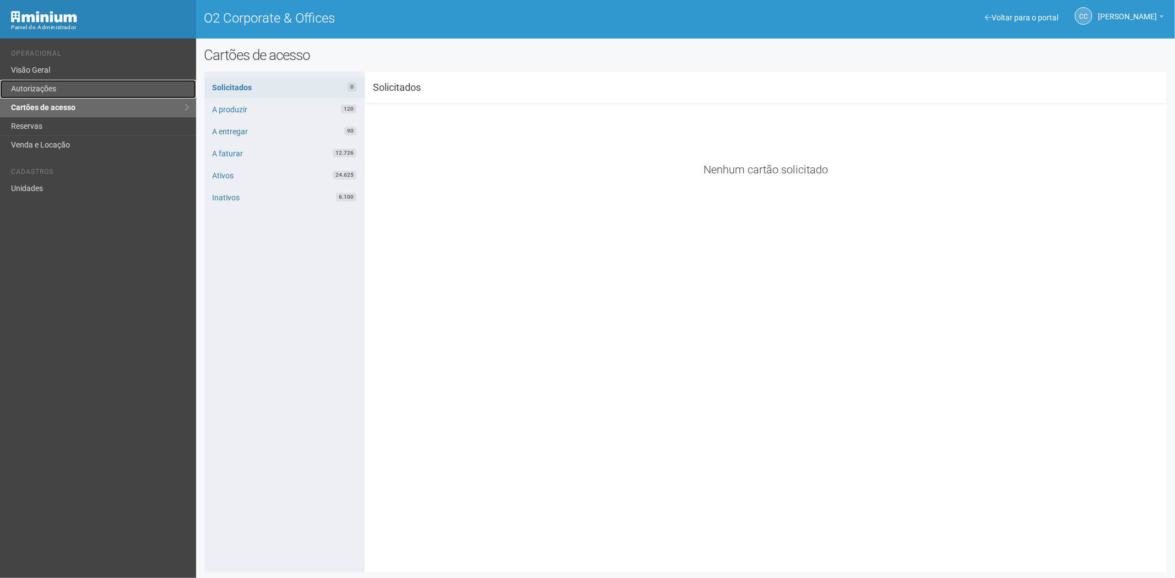
click at [52, 86] on link "Autorizações" at bounding box center [98, 89] width 196 height 19
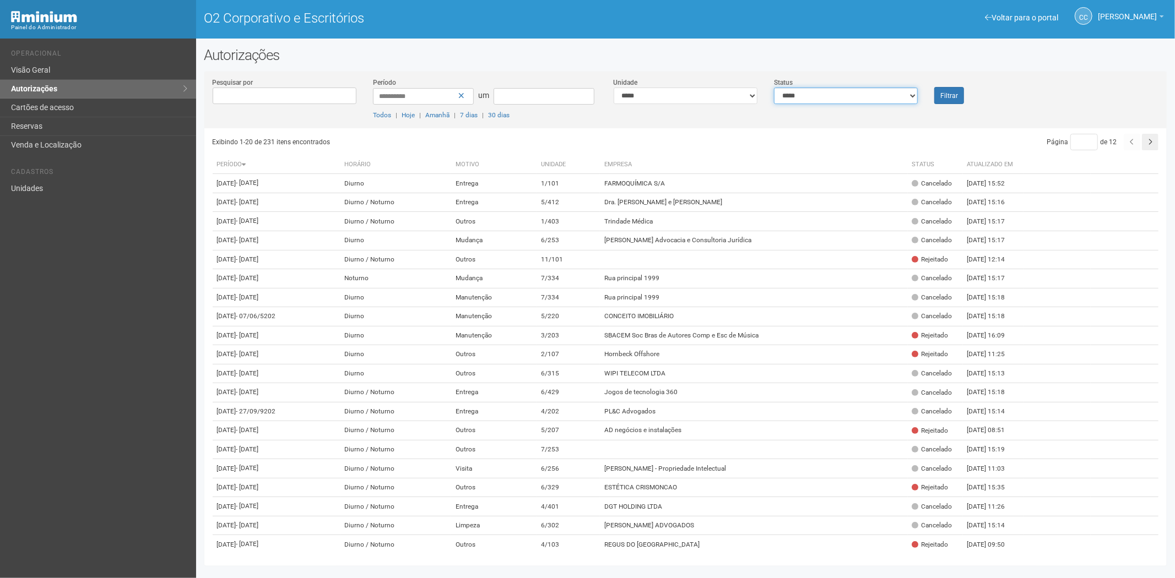
click at [861, 98] on select "**********" at bounding box center [846, 96] width 144 height 17
select select "*"
click at [774, 88] on select "**********" at bounding box center [846, 96] width 144 height 17
click at [948, 89] on button "Filtrar" at bounding box center [949, 95] width 30 height 17
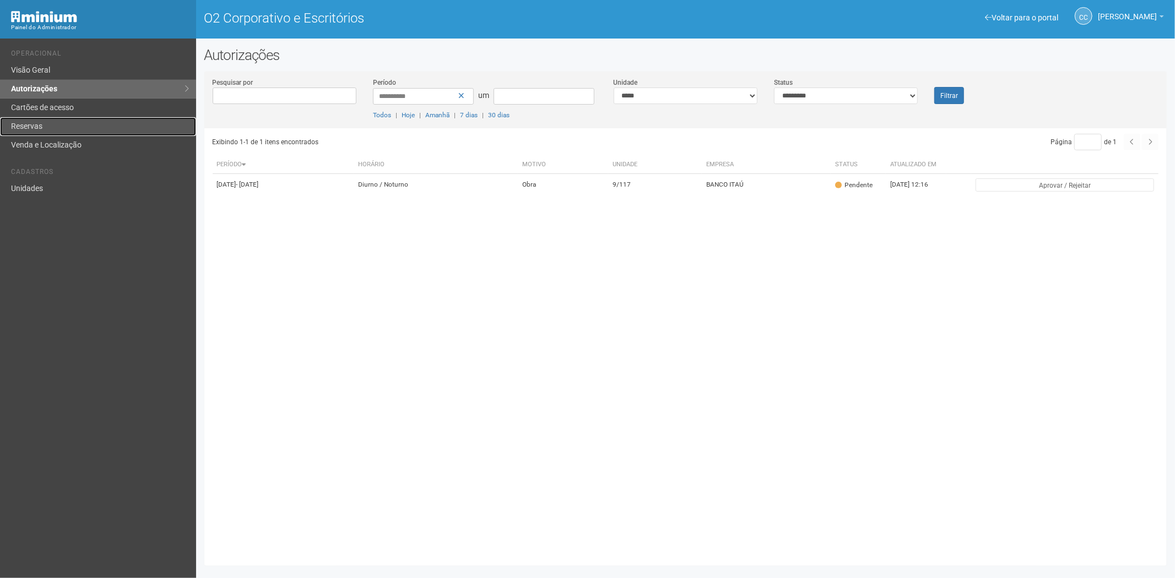
click at [43, 127] on link "Reservas" at bounding box center [98, 126] width 196 height 19
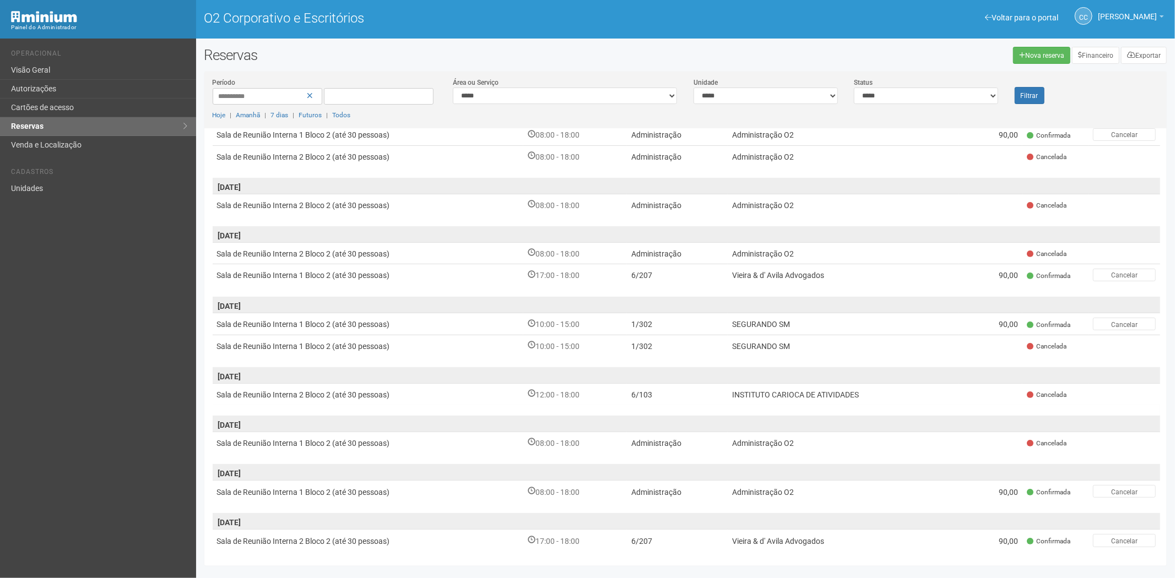
scroll to position [423, 0]
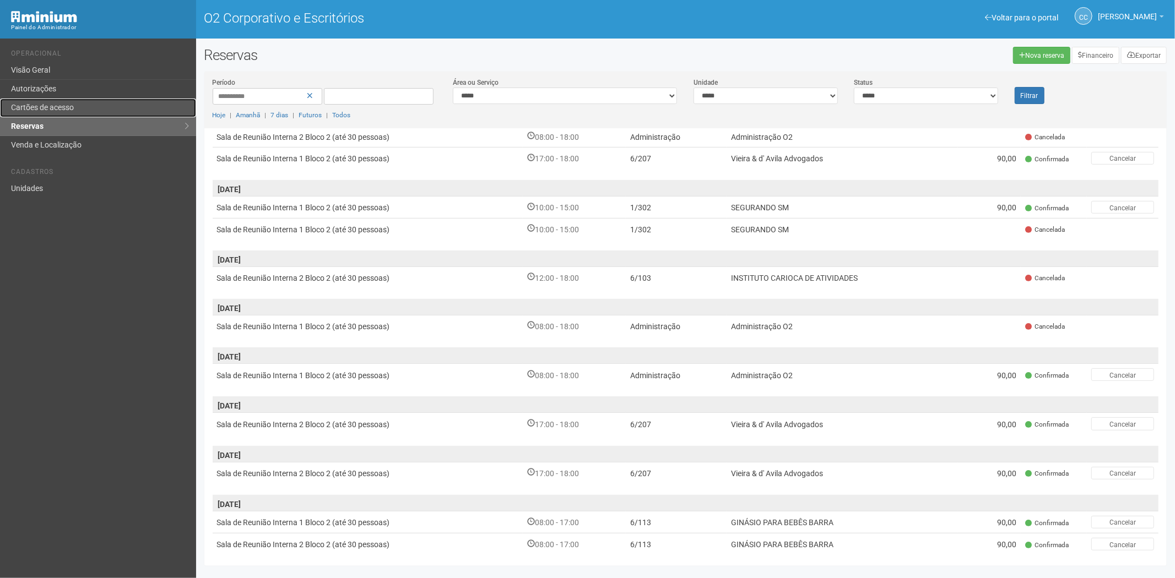
click at [65, 109] on font "Cartões de acesso" at bounding box center [42, 107] width 63 height 9
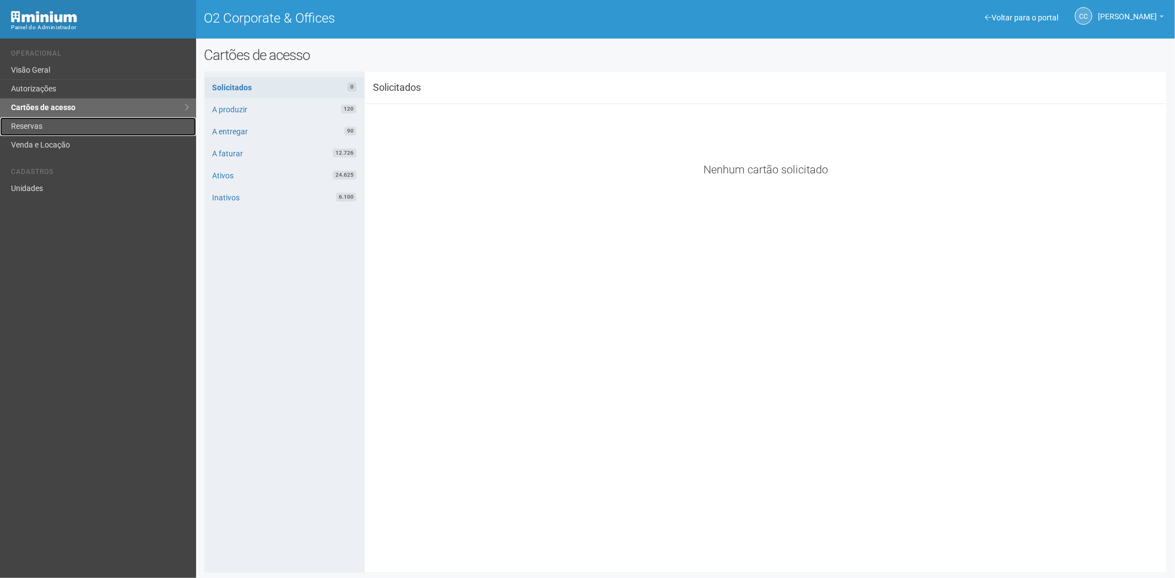
click at [35, 126] on link "Reservas" at bounding box center [98, 126] width 196 height 19
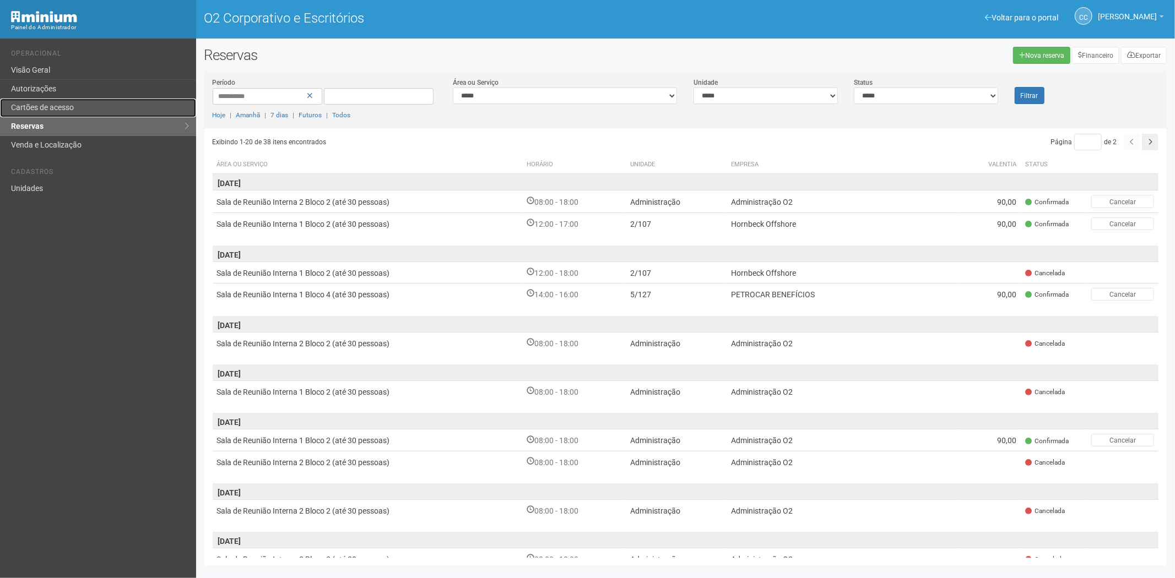
click at [66, 102] on link "Cartões de acesso" at bounding box center [98, 108] width 196 height 19
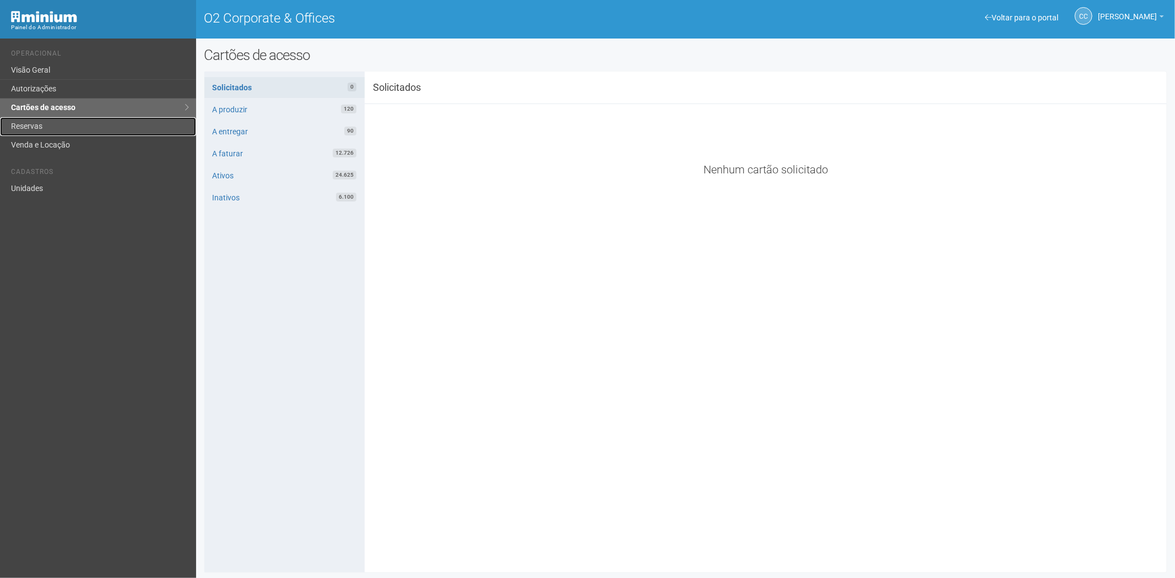
click at [30, 122] on link "Reservas" at bounding box center [98, 126] width 196 height 19
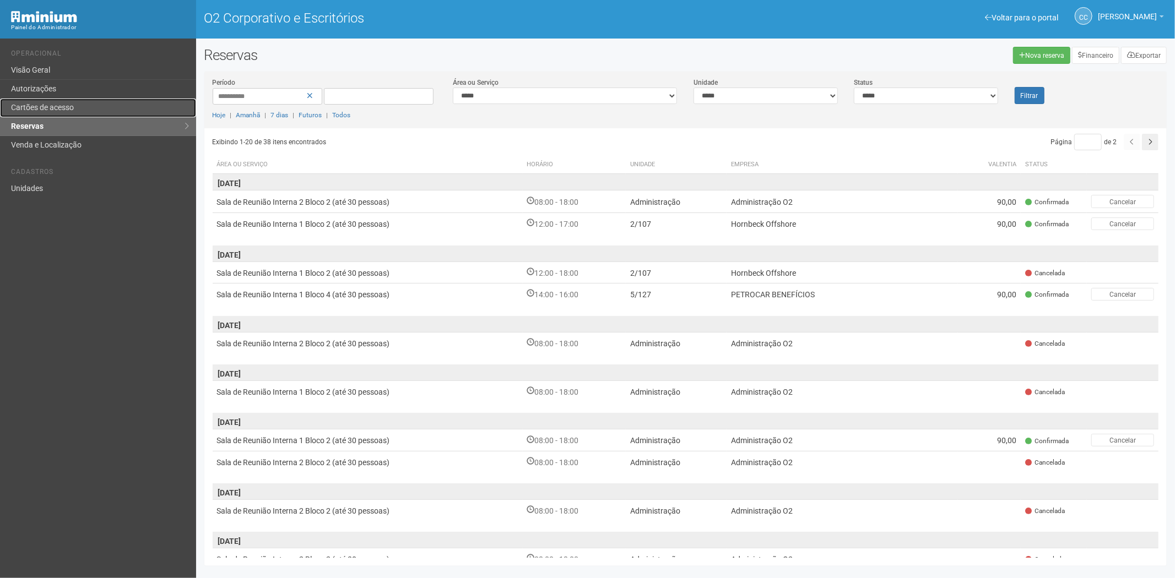
click at [45, 106] on font "Cartões de acesso" at bounding box center [42, 107] width 63 height 9
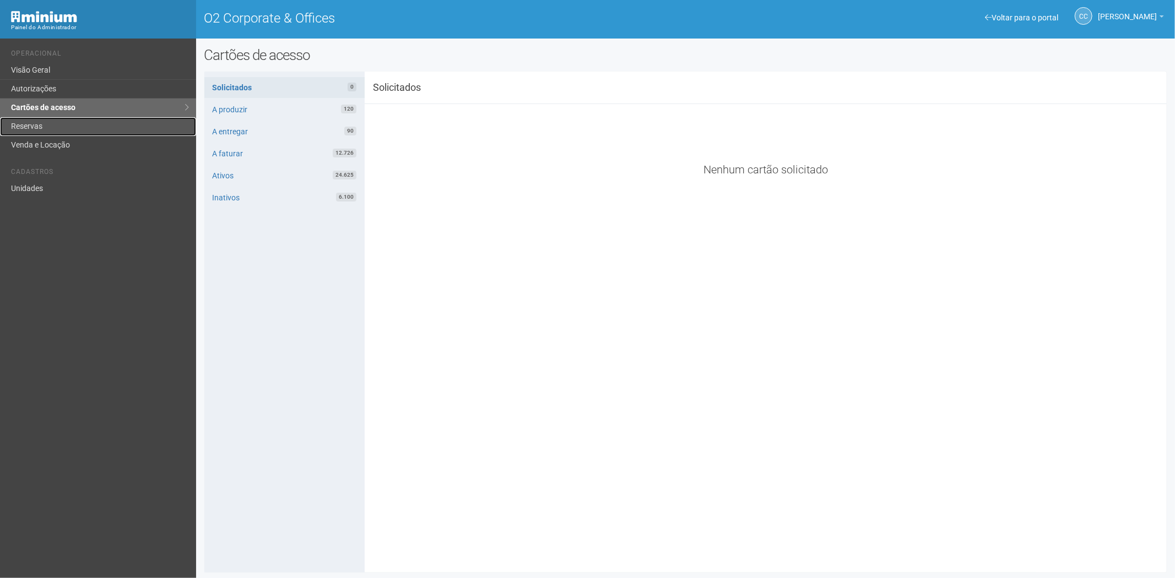
click at [52, 131] on link "Reservas" at bounding box center [98, 126] width 196 height 19
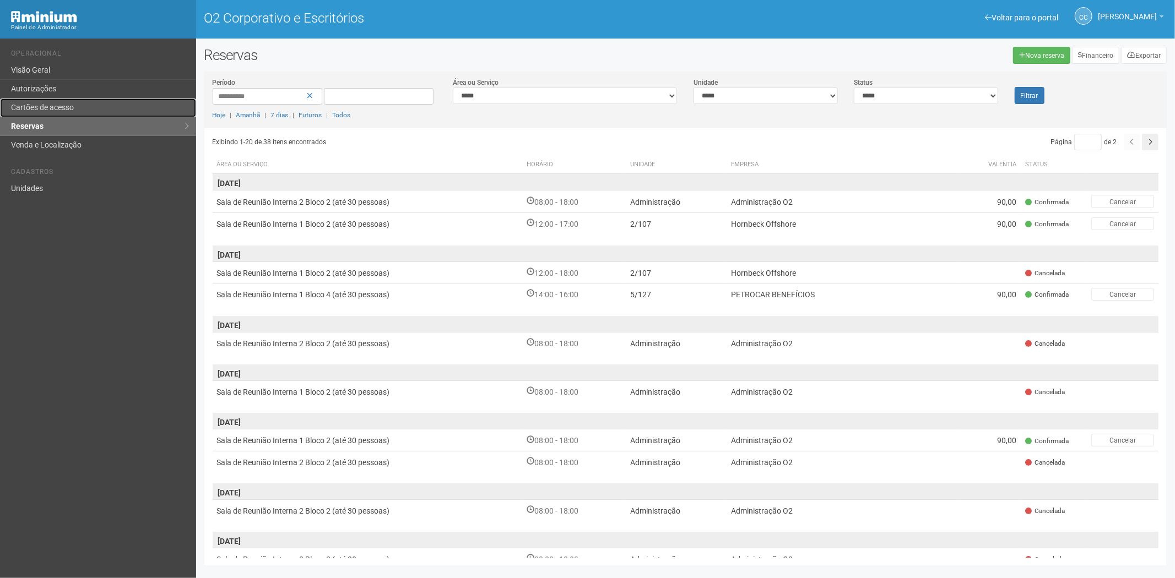
click at [39, 103] on font "Cartões de acesso" at bounding box center [42, 107] width 63 height 9
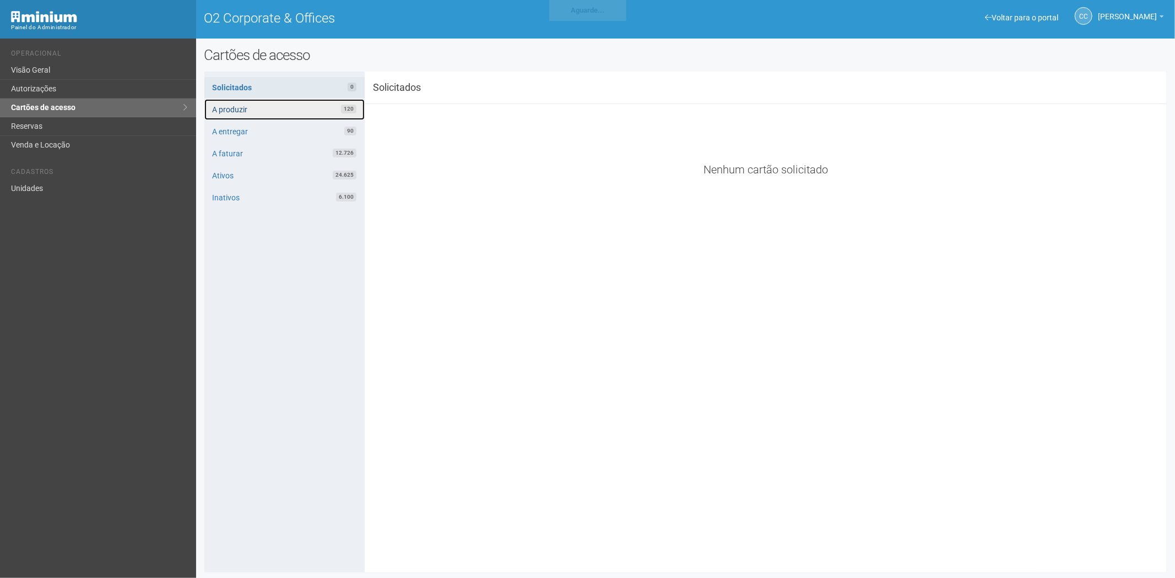
click at [290, 110] on link "A produzir 120" at bounding box center [284, 109] width 160 height 21
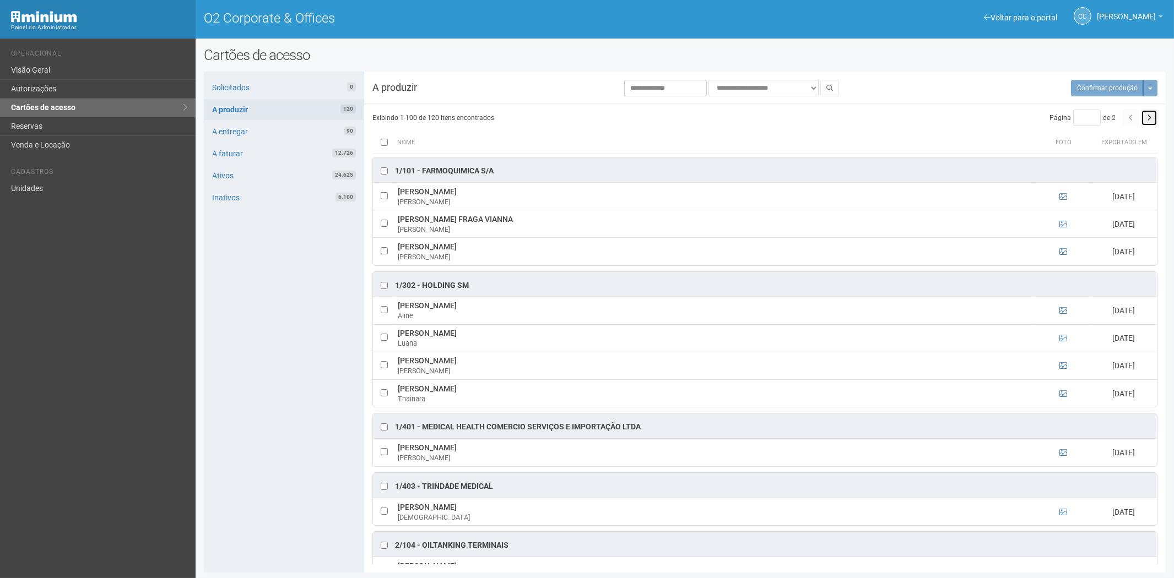
click at [1154, 118] on button "button" at bounding box center [1149, 118] width 17 height 17
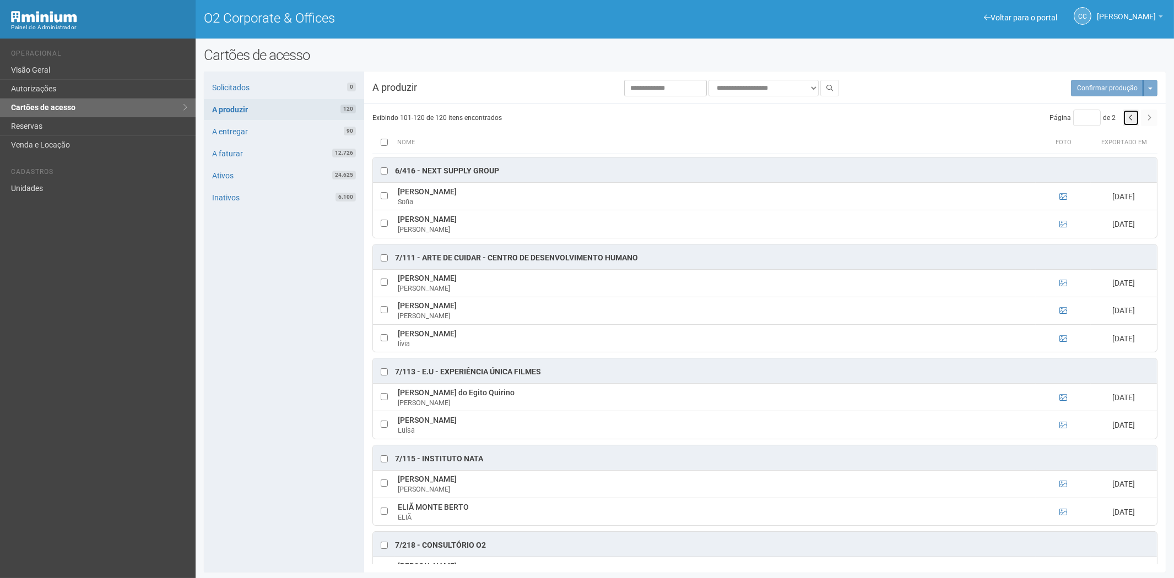
click at [1131, 118] on icon "button" at bounding box center [1131, 118] width 4 height 7
type input "*"
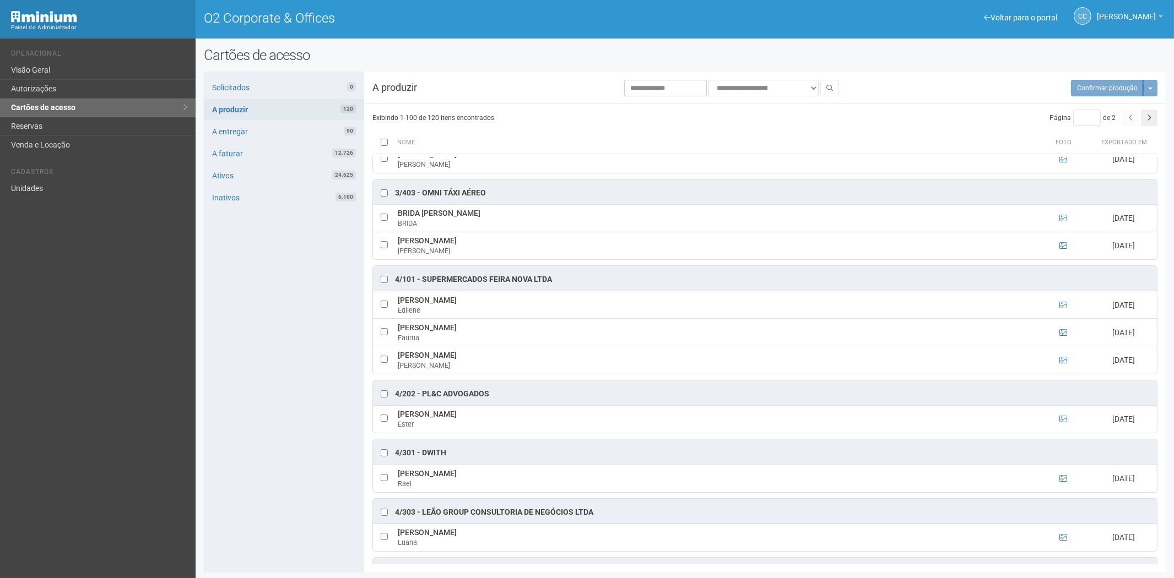
scroll to position [1714, 0]
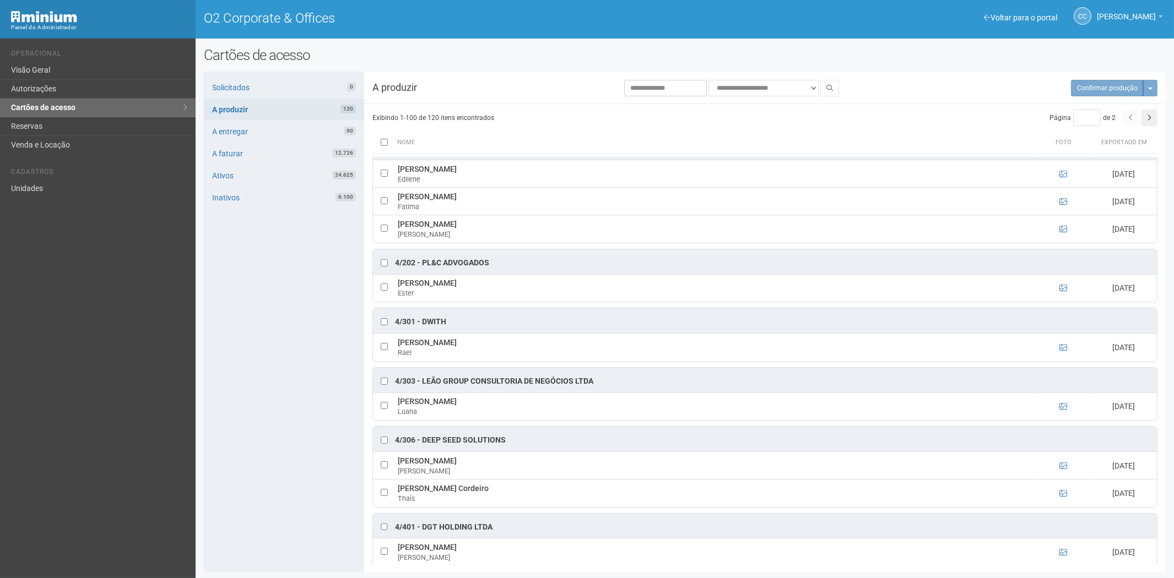
drag, startPoint x: 331, startPoint y: 440, endPoint x: 229, endPoint y: 25, distance: 426.6
click at [331, 427] on div "Solicitados 0 A produzir 120 A entregar 90 A faturar 12.726 Ativos 24.625 Inati…" at bounding box center [284, 322] width 160 height 501
